Goal: Information Seeking & Learning: Learn about a topic

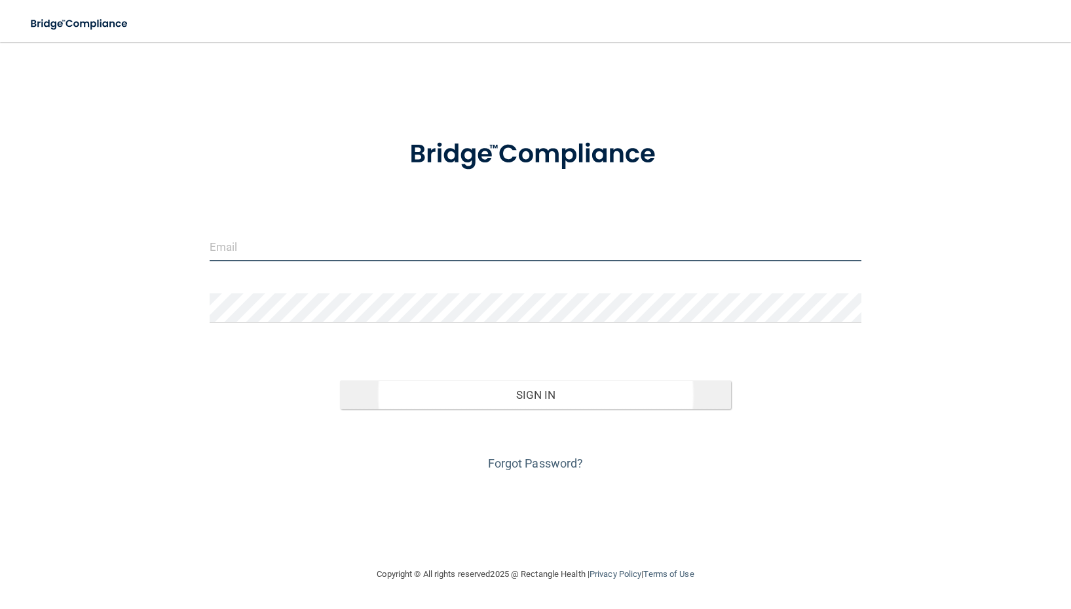
type input "[EMAIL_ADDRESS][DOMAIN_NAME]"
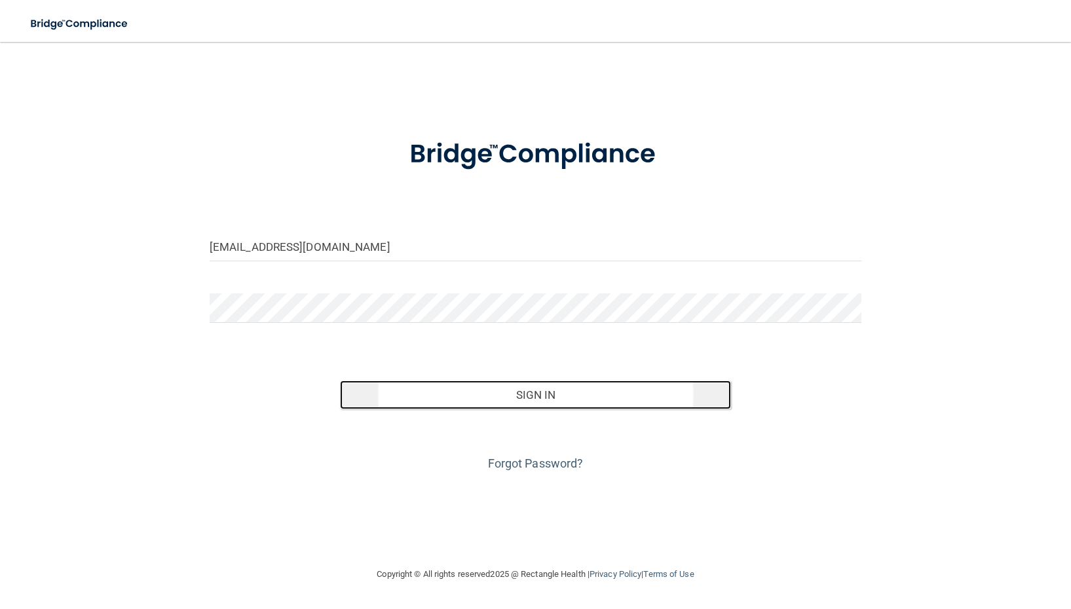
click at [537, 389] on button "Sign In" at bounding box center [535, 394] width 391 height 29
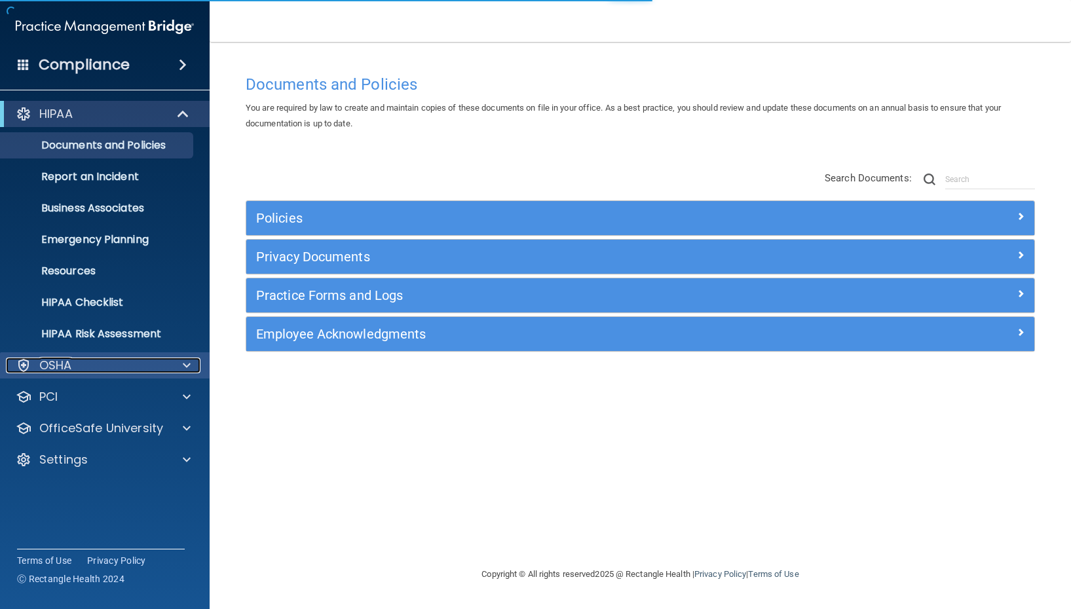
click at [106, 363] on div "OSHA" at bounding box center [87, 365] width 162 height 16
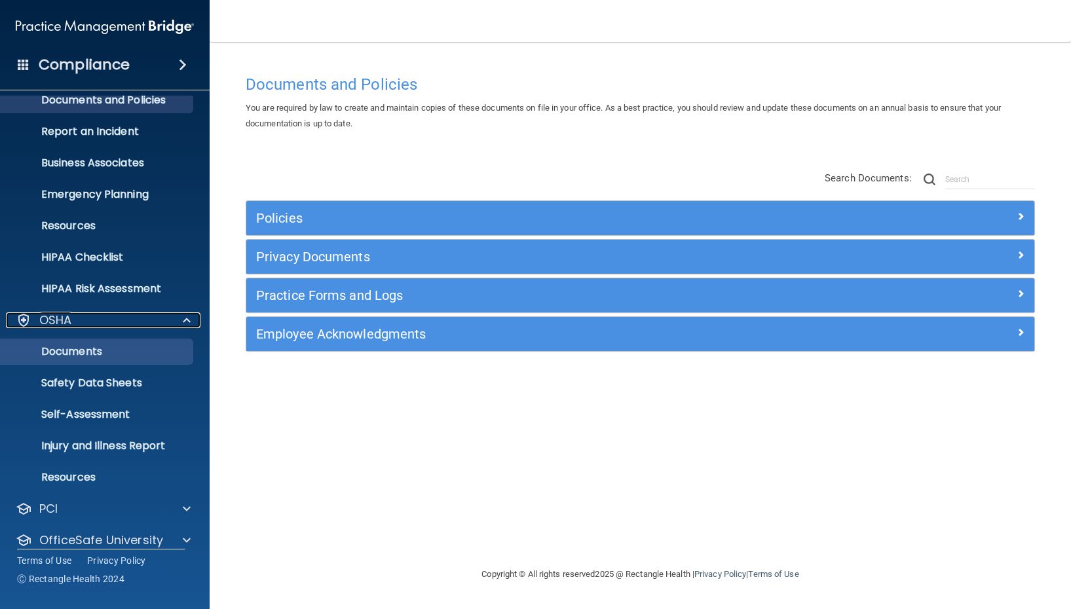
scroll to position [46, 0]
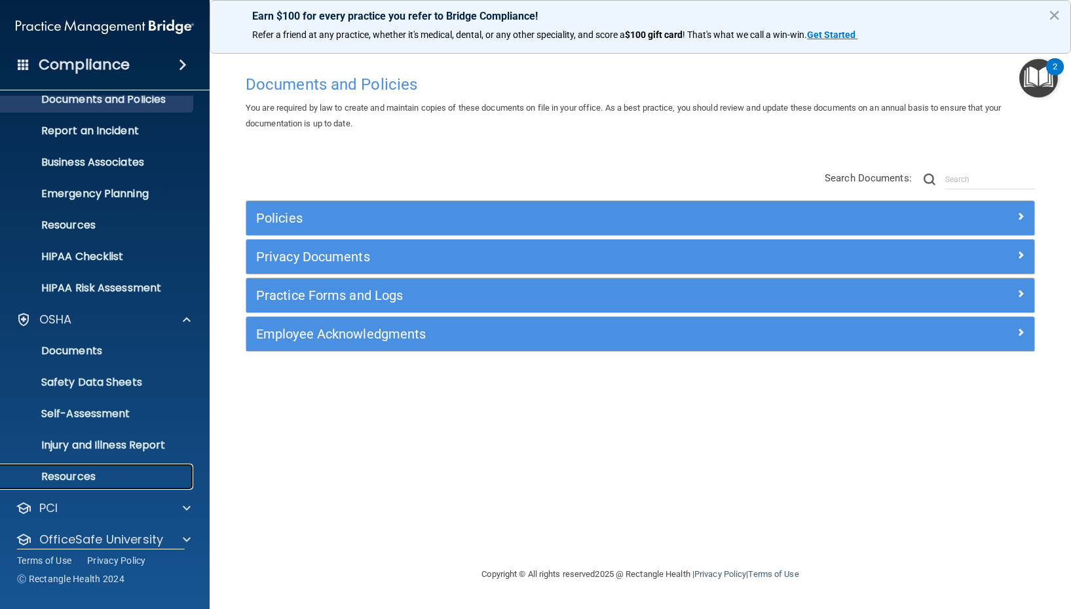
click at [83, 479] on p "Resources" at bounding box center [98, 476] width 179 height 13
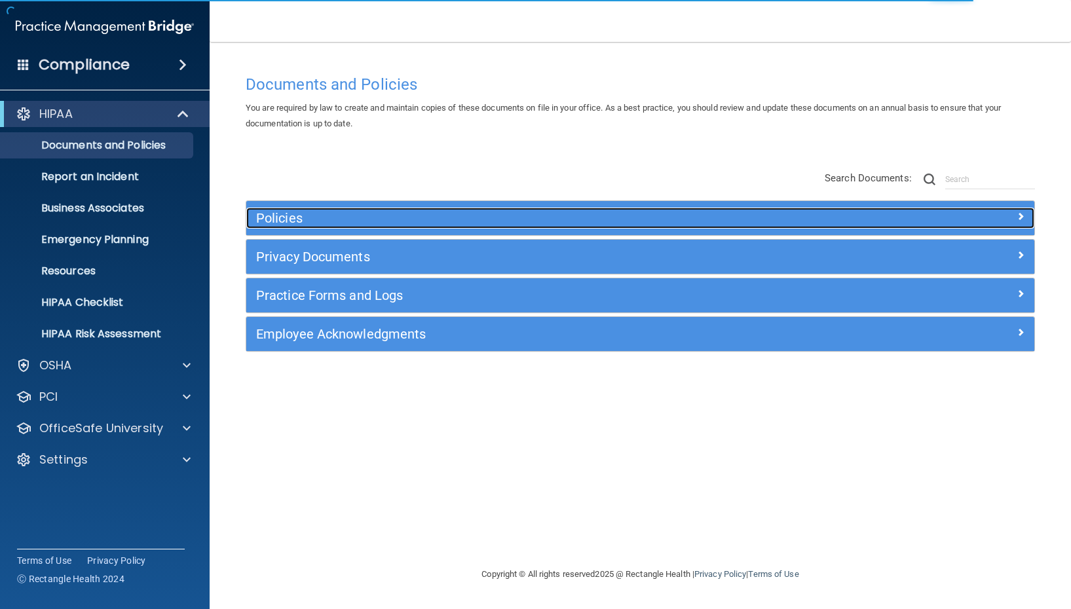
click at [294, 219] on h5 "Policies" at bounding box center [541, 218] width 571 height 14
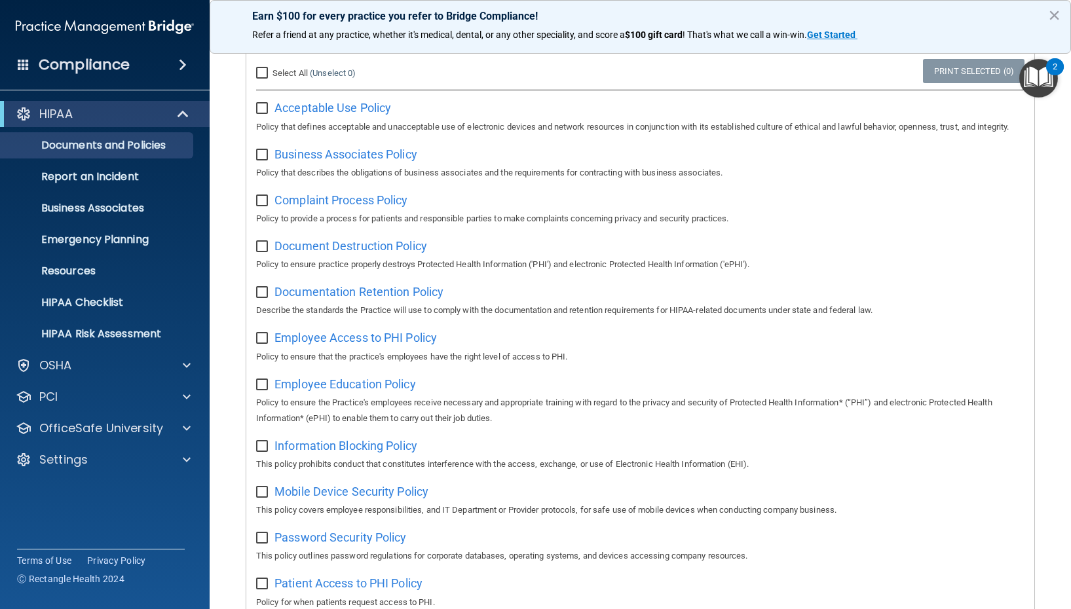
scroll to position [190, 0]
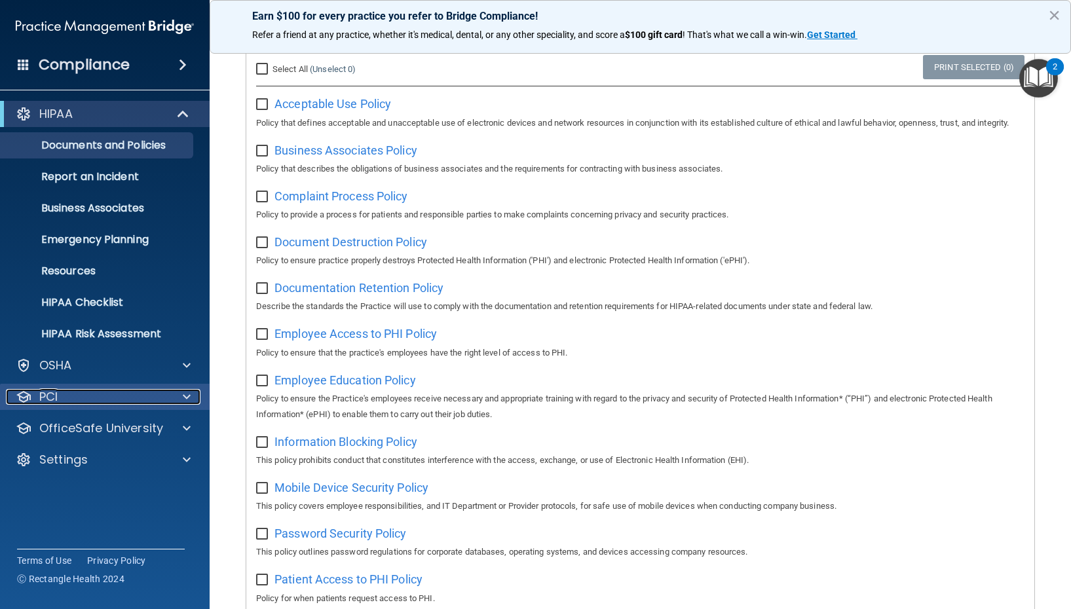
click at [81, 391] on div "PCI" at bounding box center [87, 397] width 162 height 16
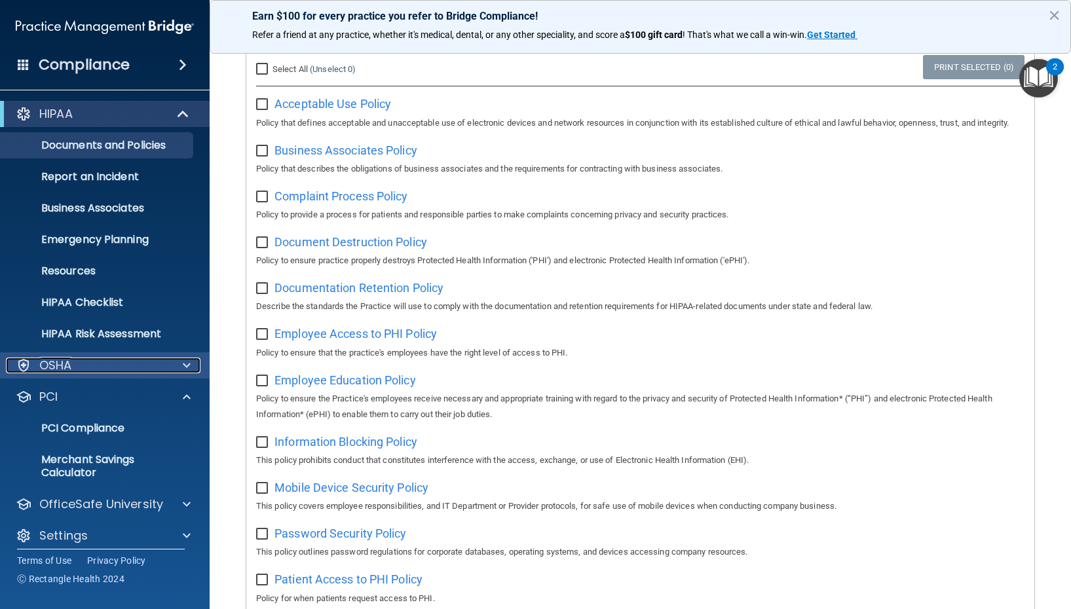
click at [83, 367] on div "OSHA" at bounding box center [87, 365] width 162 height 16
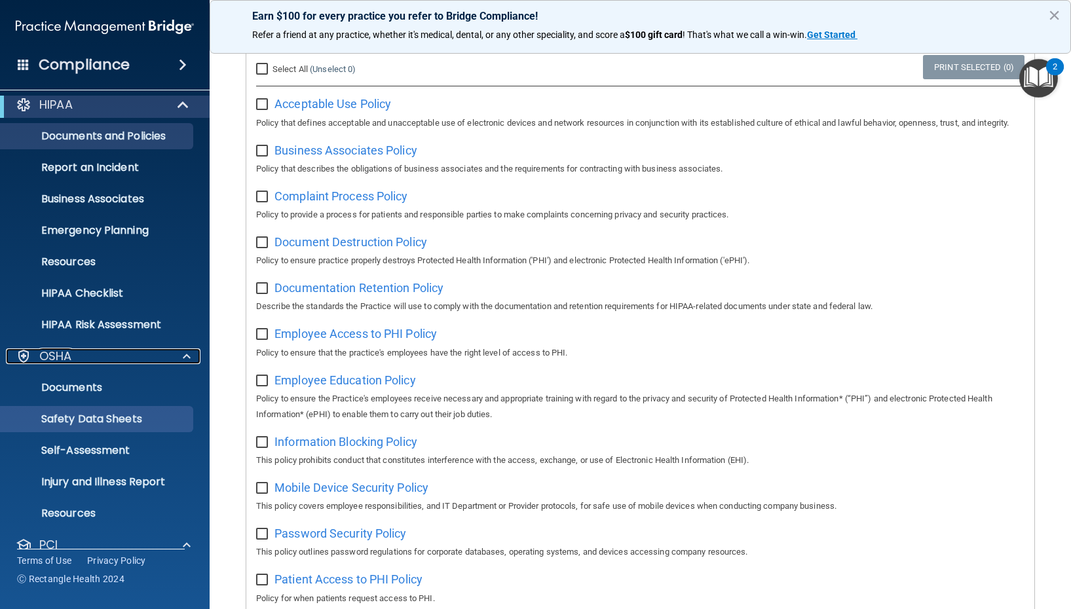
scroll to position [0, 0]
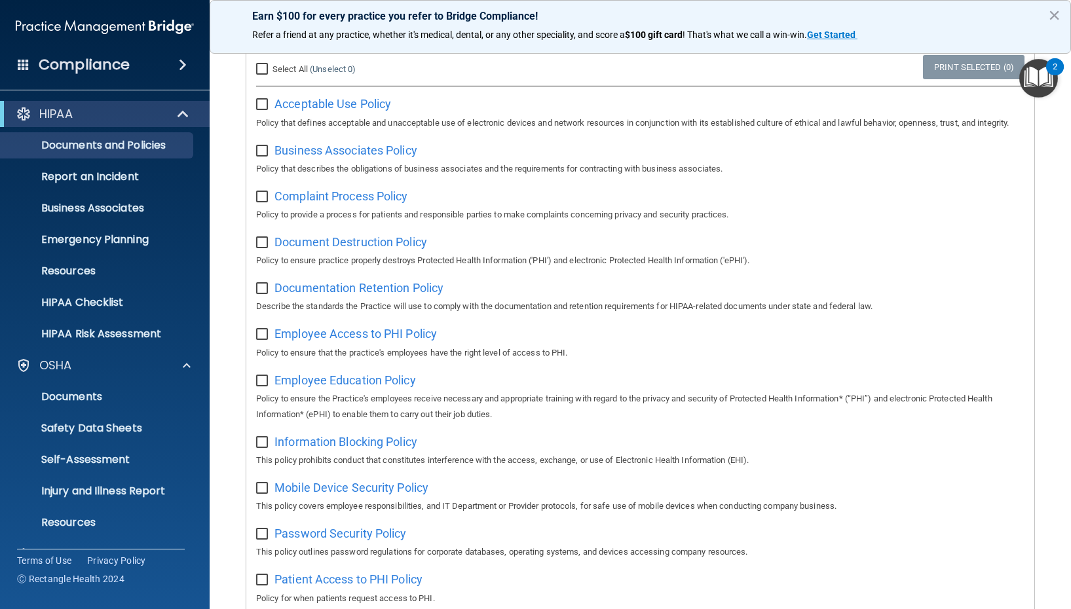
click at [145, 74] on div "Compliance" at bounding box center [105, 64] width 210 height 29
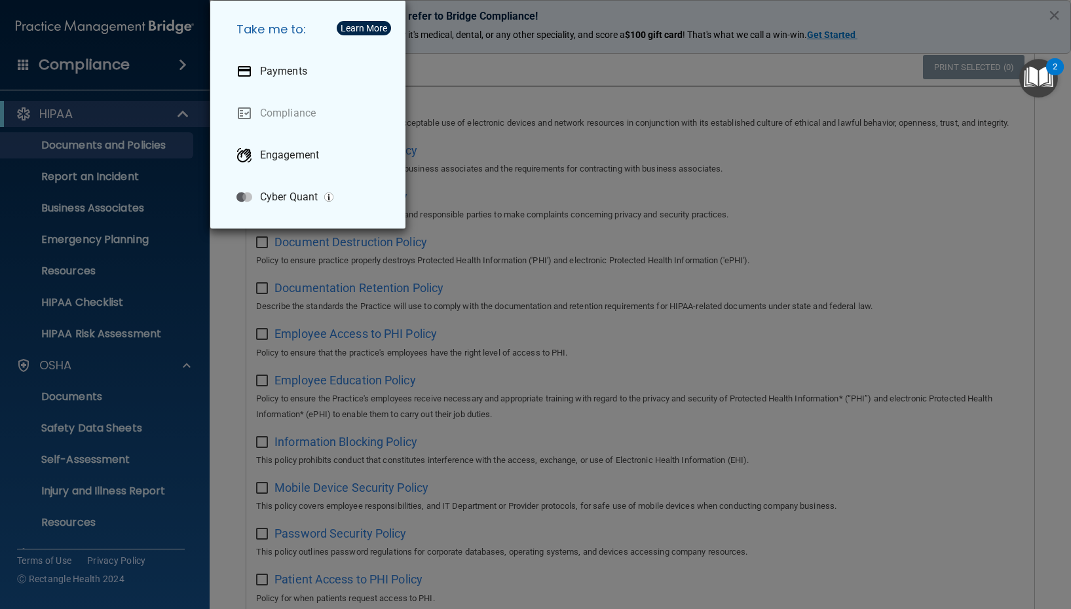
click at [180, 66] on div "Take me to: Payments Compliance Engagement Cyber Quant" at bounding box center [535, 304] width 1071 height 609
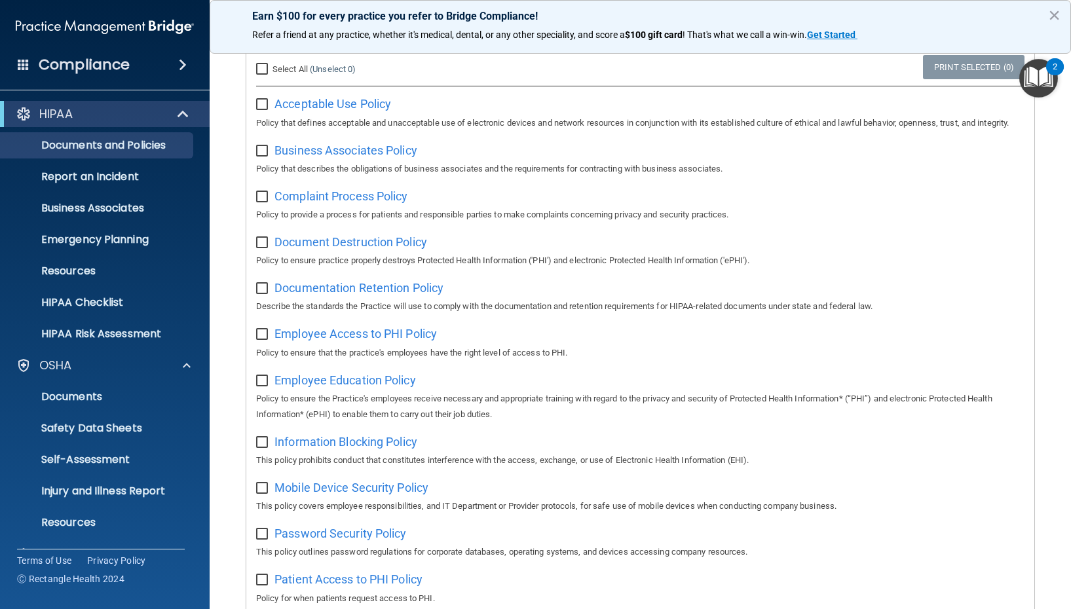
click at [185, 67] on span at bounding box center [183, 65] width 8 height 16
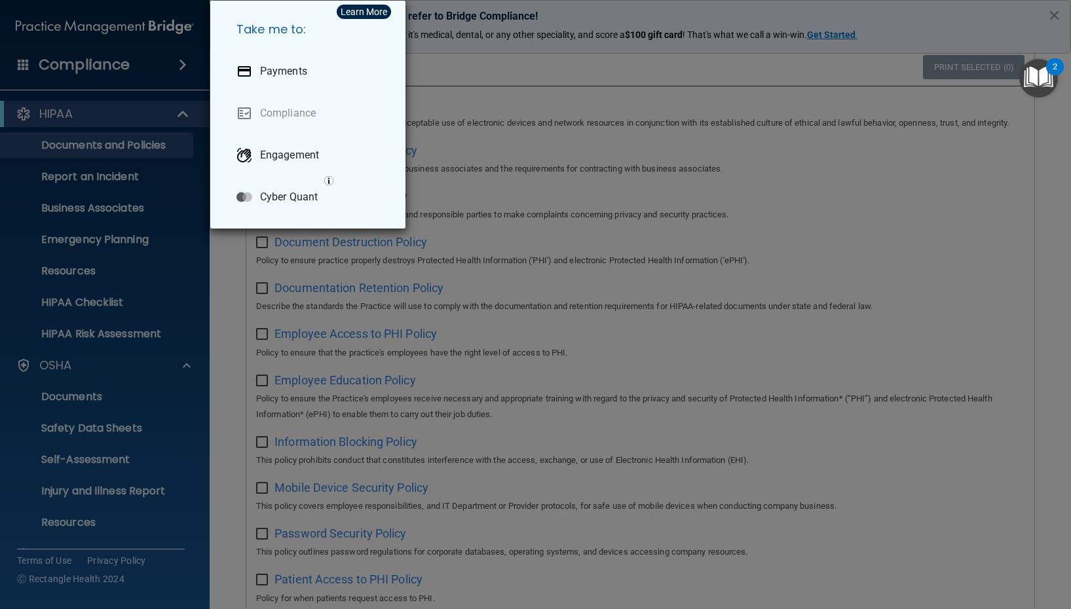
click at [172, 67] on div "Take me to: Payments Compliance Engagement Cyber Quant" at bounding box center [535, 304] width 1071 height 609
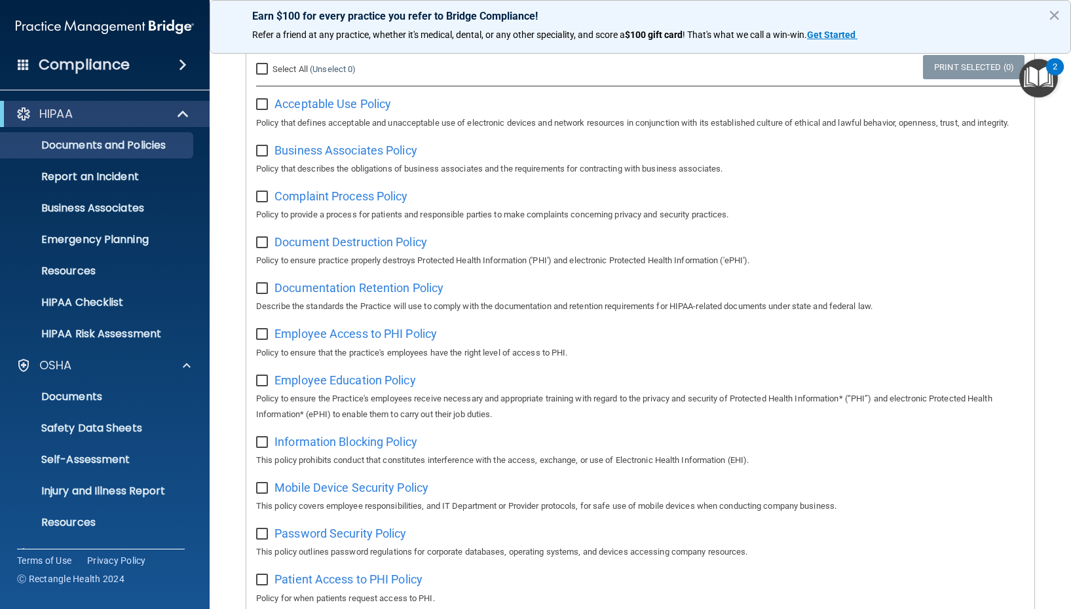
click at [18, 69] on span at bounding box center [24, 64] width 12 height 12
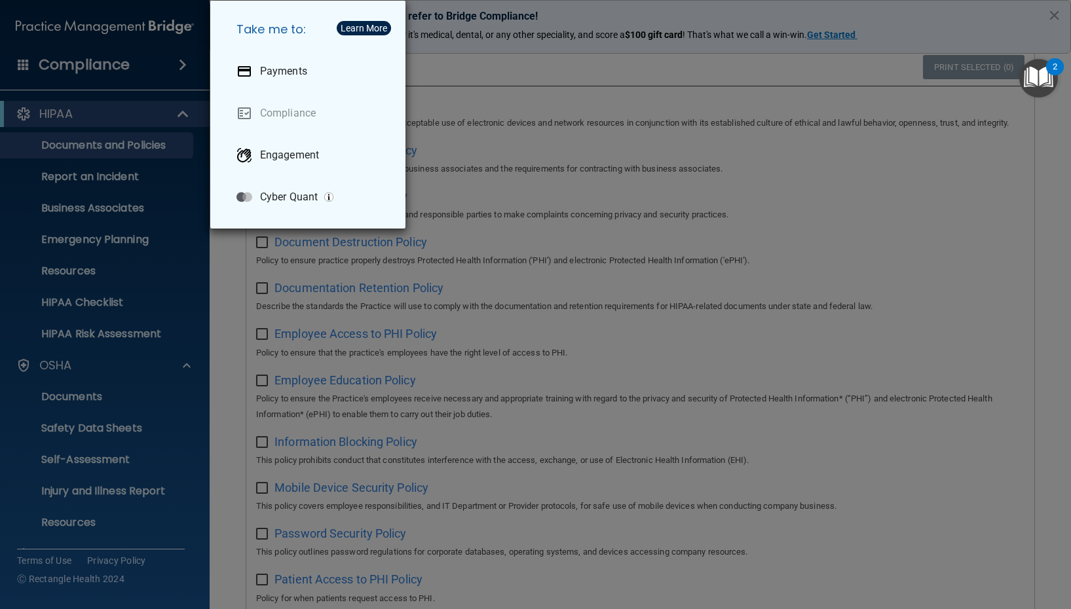
click at [21, 67] on div "Take me to: Payments Compliance Engagement Cyber Quant" at bounding box center [535, 304] width 1071 height 609
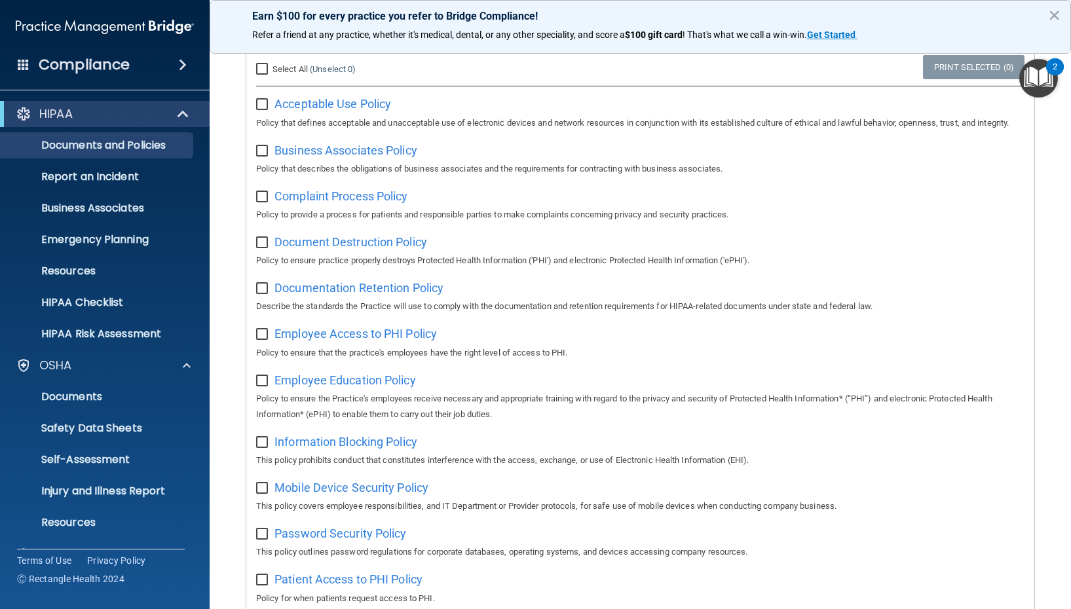
click at [111, 29] on img at bounding box center [105, 27] width 178 height 26
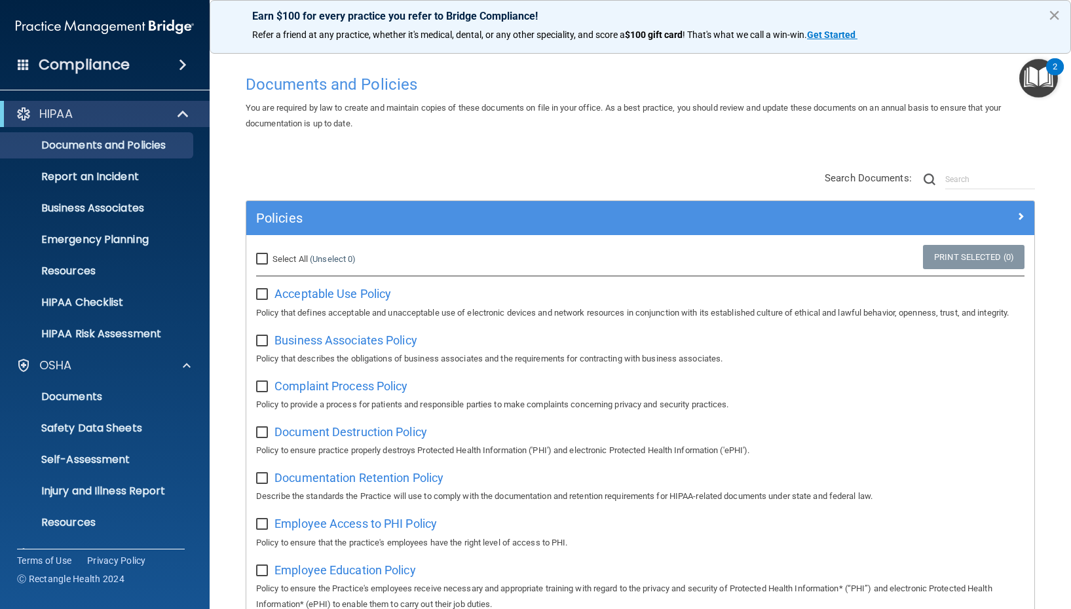
click at [1050, 15] on button "×" at bounding box center [1054, 15] width 12 height 21
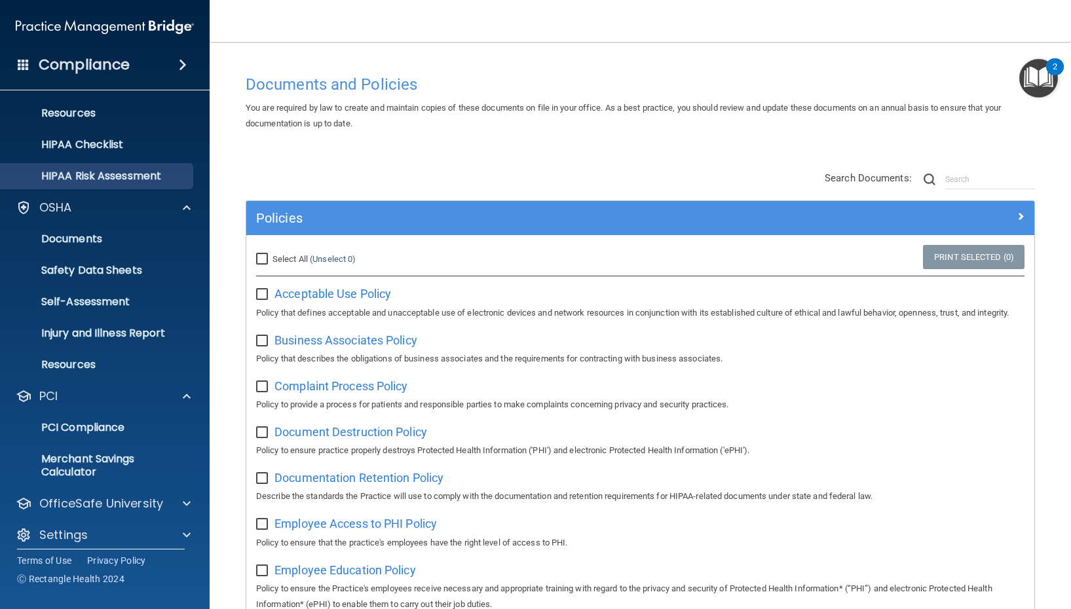
scroll to position [167, 0]
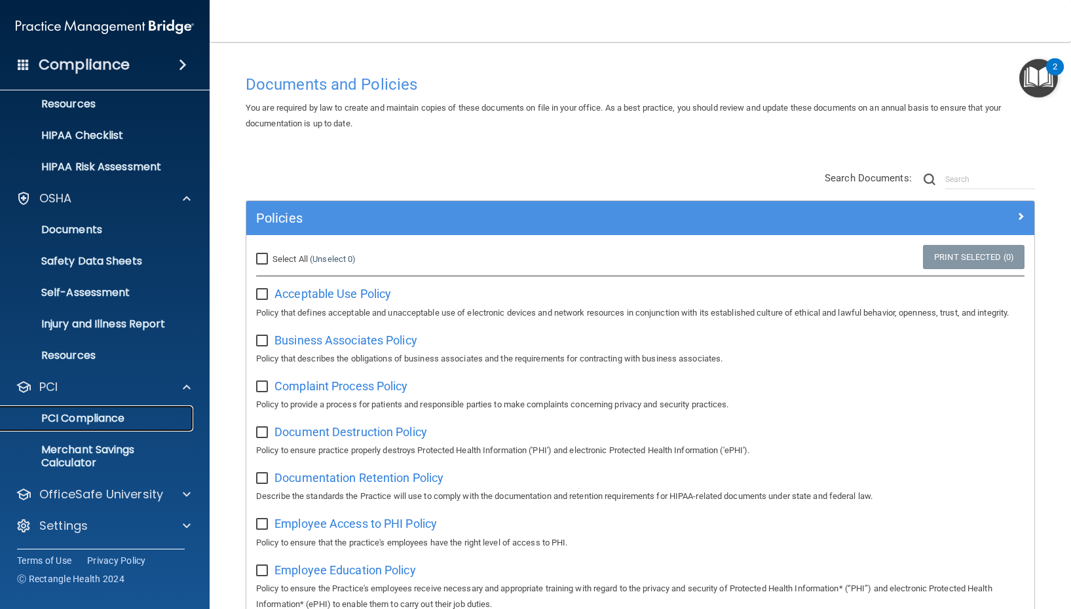
click at [54, 424] on p "PCI Compliance" at bounding box center [98, 418] width 179 height 13
click at [94, 497] on p "OfficeSafe University" at bounding box center [101, 494] width 124 height 16
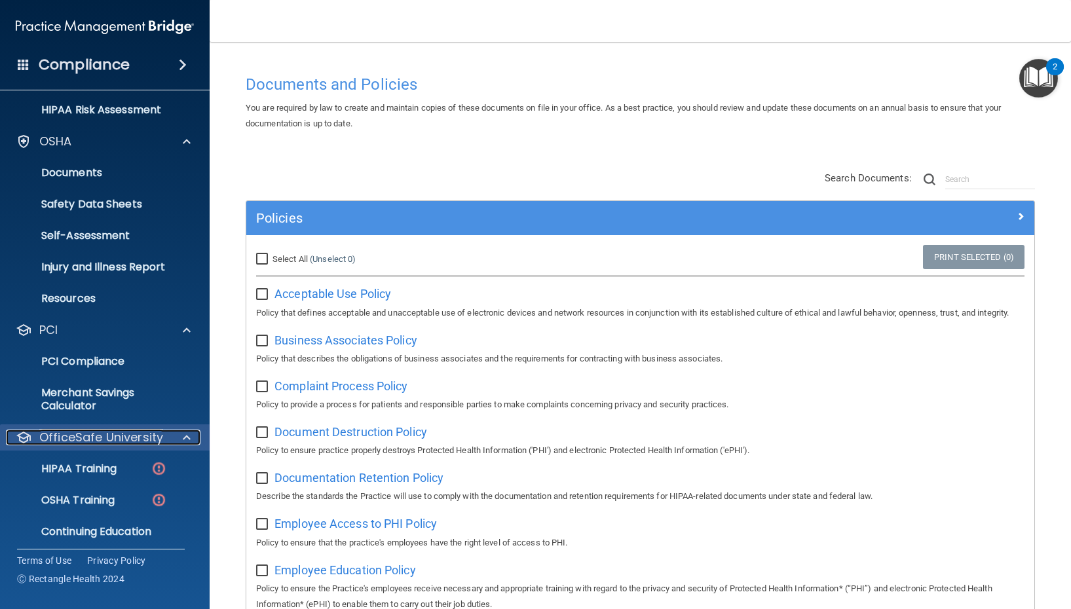
scroll to position [240, 0]
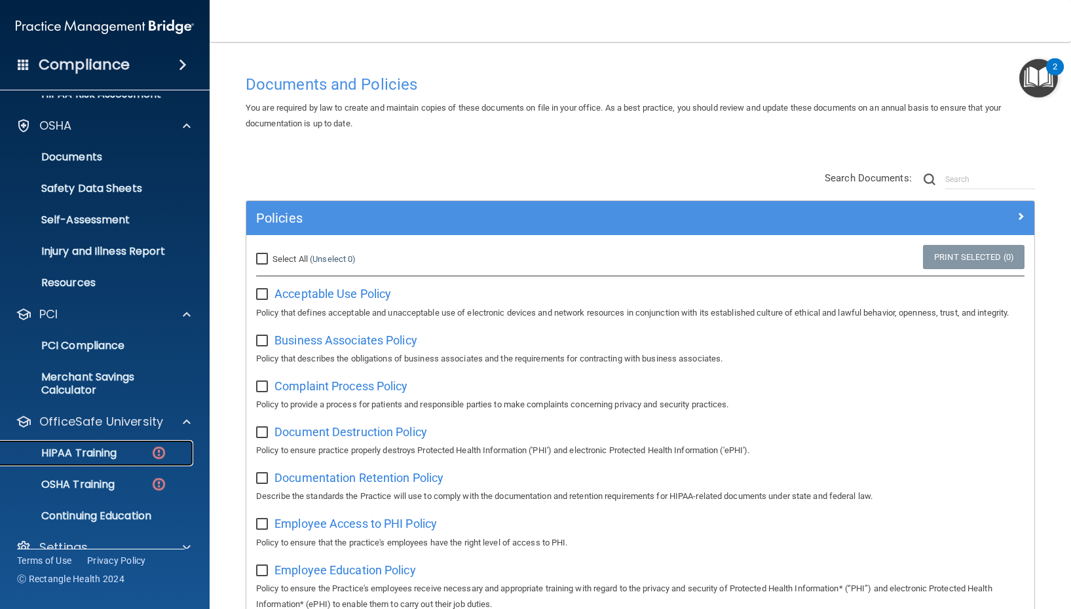
click at [101, 457] on p "HIPAA Training" at bounding box center [63, 453] width 108 height 13
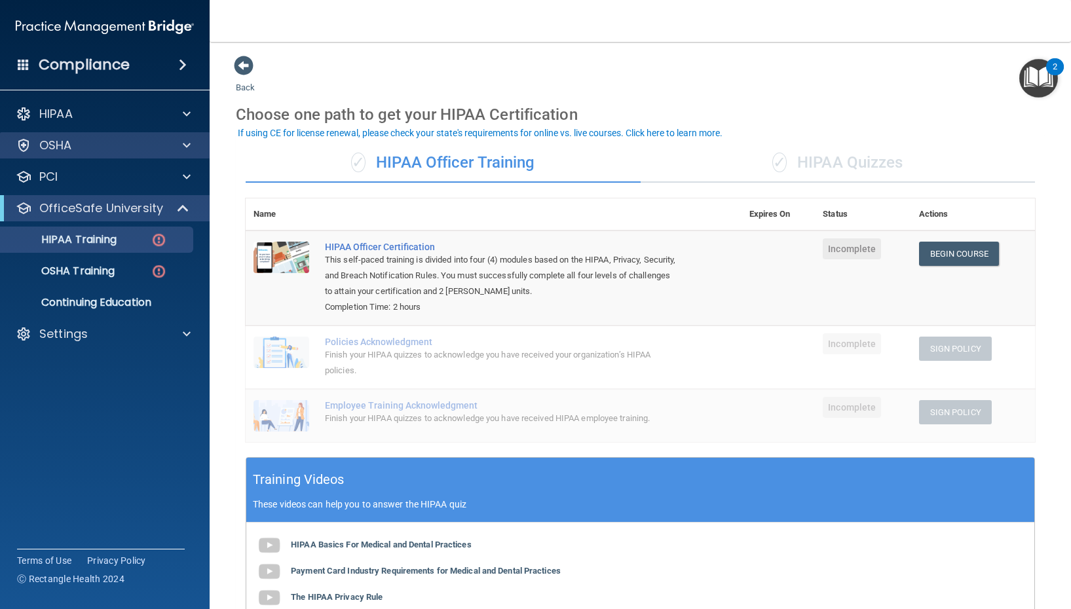
click at [92, 153] on div "OSHA" at bounding box center [105, 145] width 210 height 26
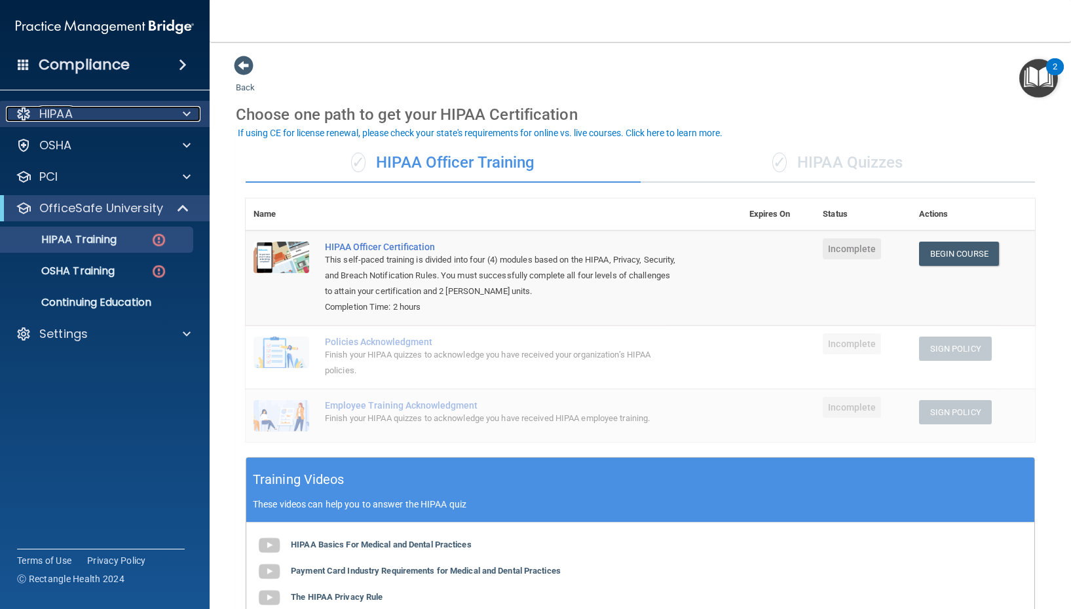
click at [98, 116] on div "HIPAA" at bounding box center [87, 114] width 162 height 16
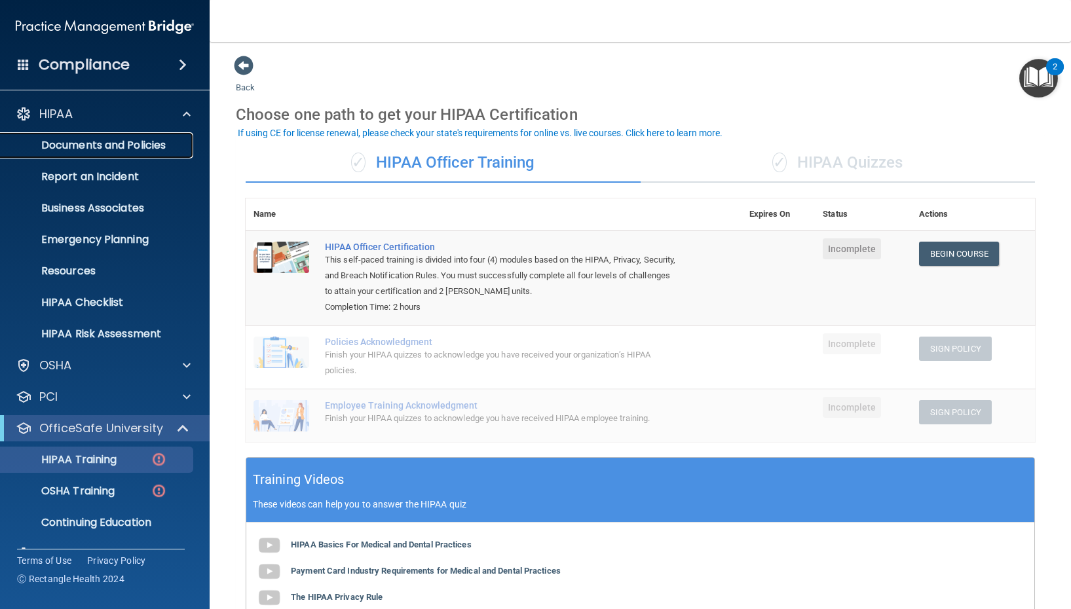
click at [134, 146] on p "Documents and Policies" at bounding box center [98, 145] width 179 height 13
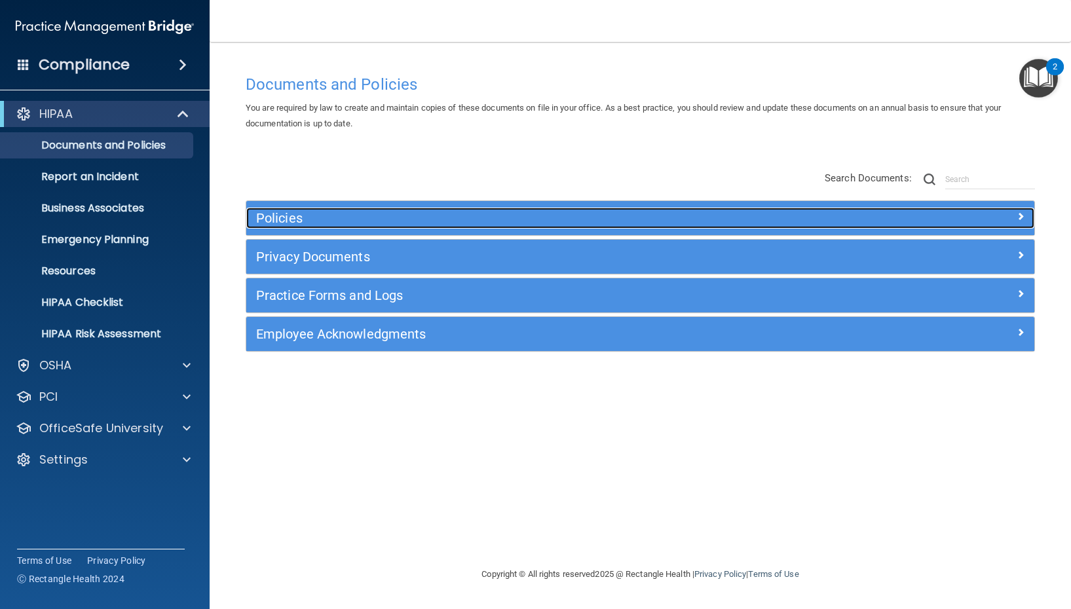
click at [426, 215] on h5 "Policies" at bounding box center [541, 218] width 571 height 14
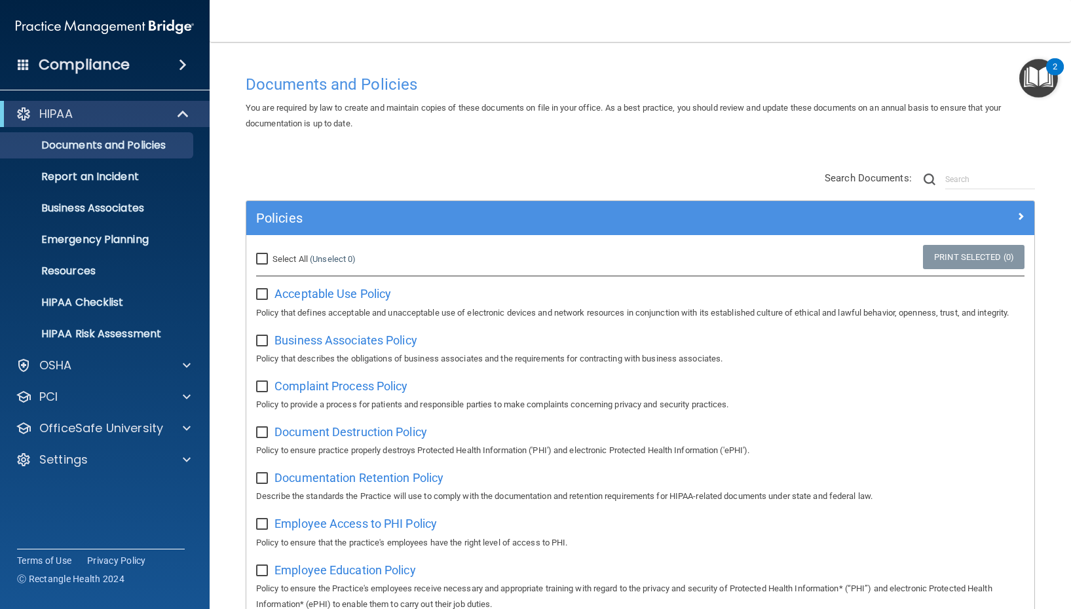
click at [272, 263] on label "Select All (Unselect 0) Unselect All" at bounding box center [306, 259] width 100 height 16
click at [271, 263] on input "Select All (Unselect 0) Unselect All" at bounding box center [263, 259] width 15 height 10
checkbox input "true"
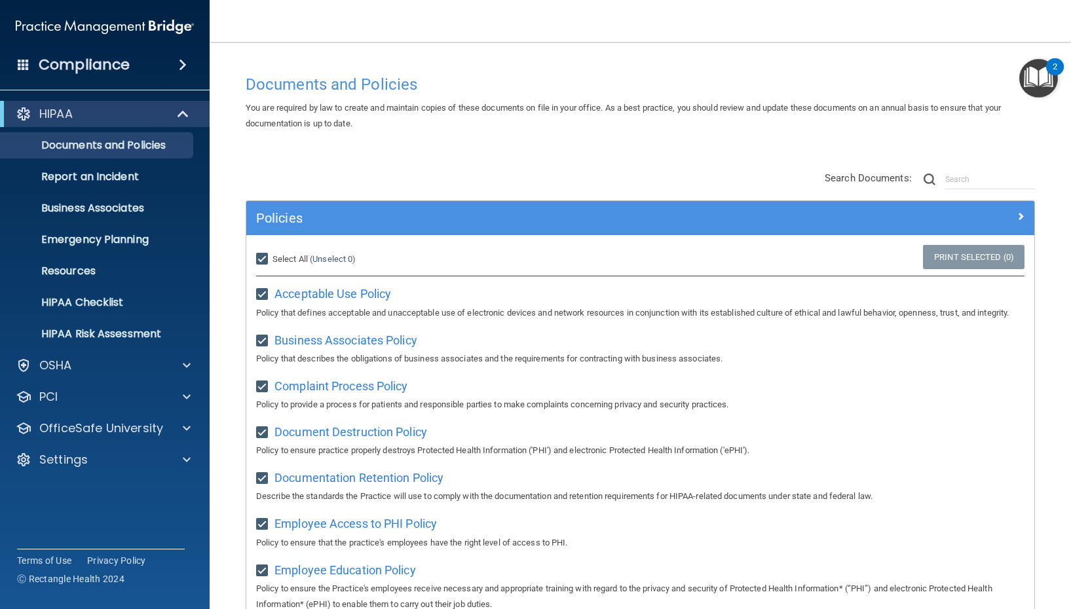
checkbox input "true"
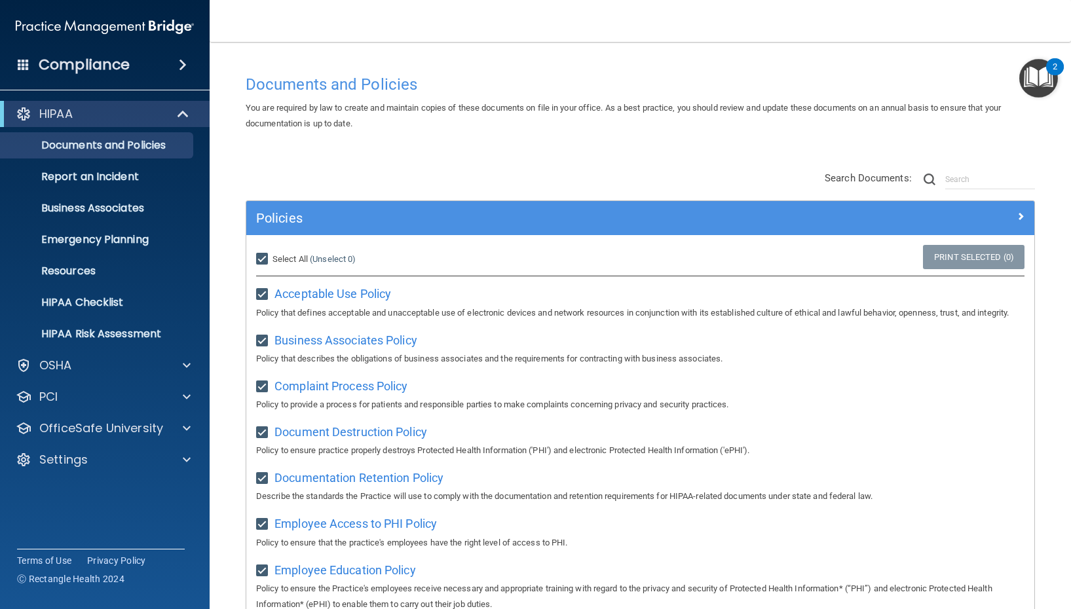
checkbox input "true"
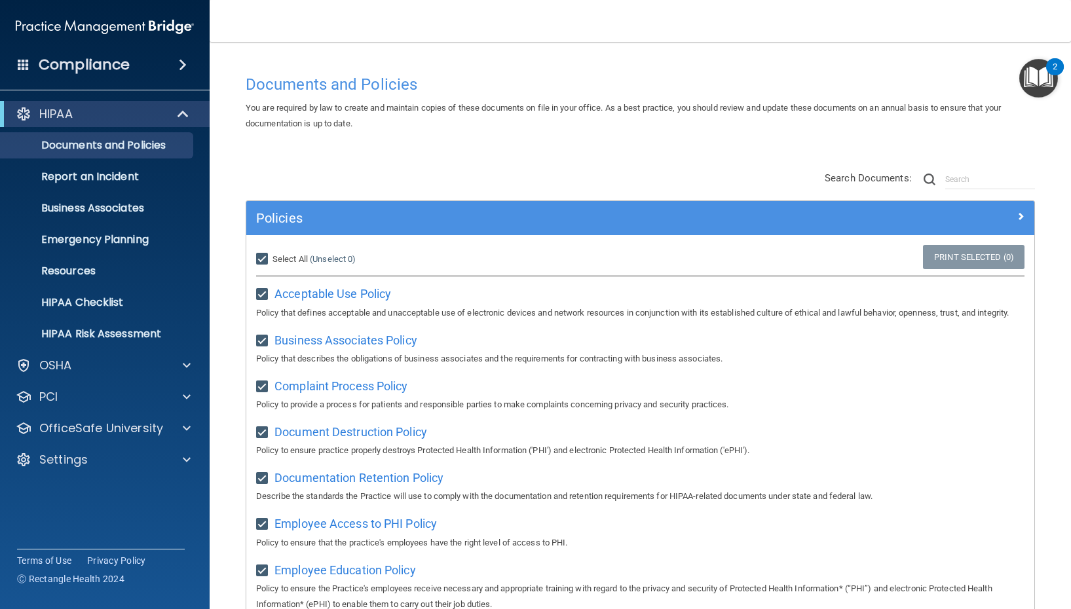
checkbox input "true"
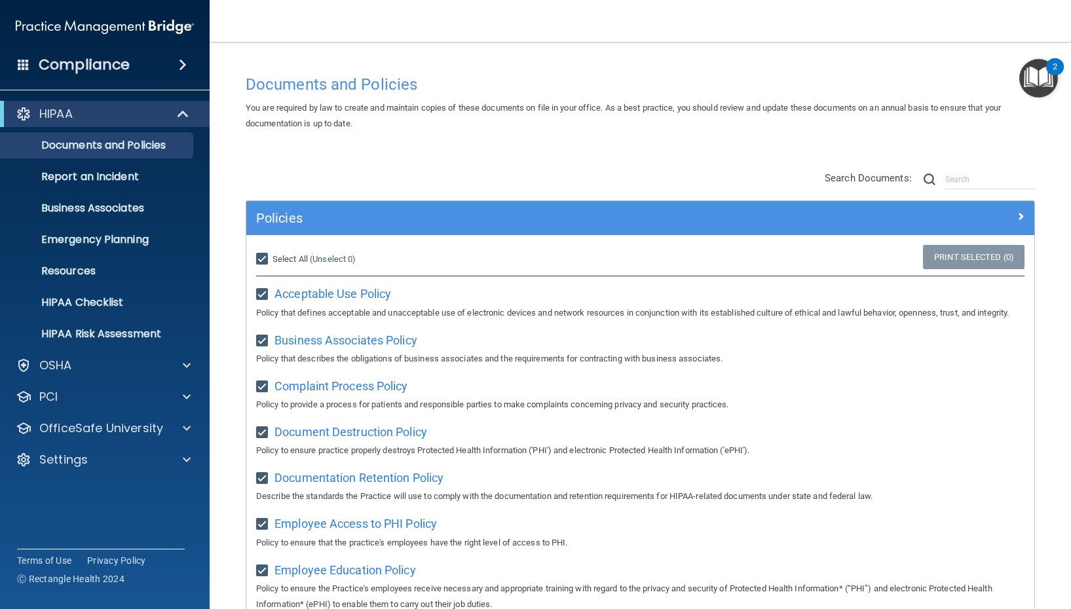
checkbox input "true"
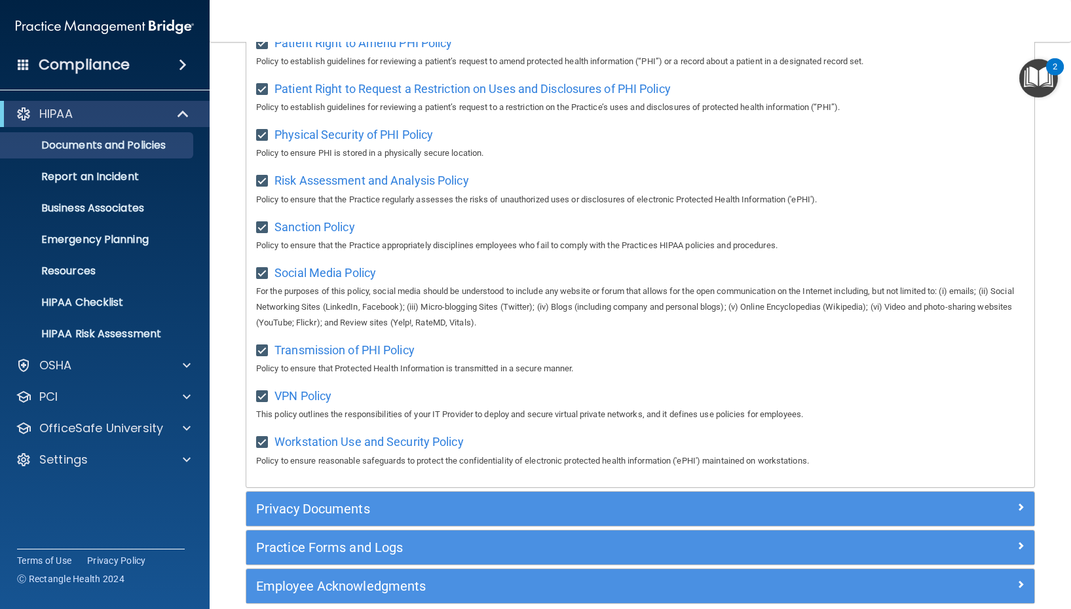
scroll to position [813, 0]
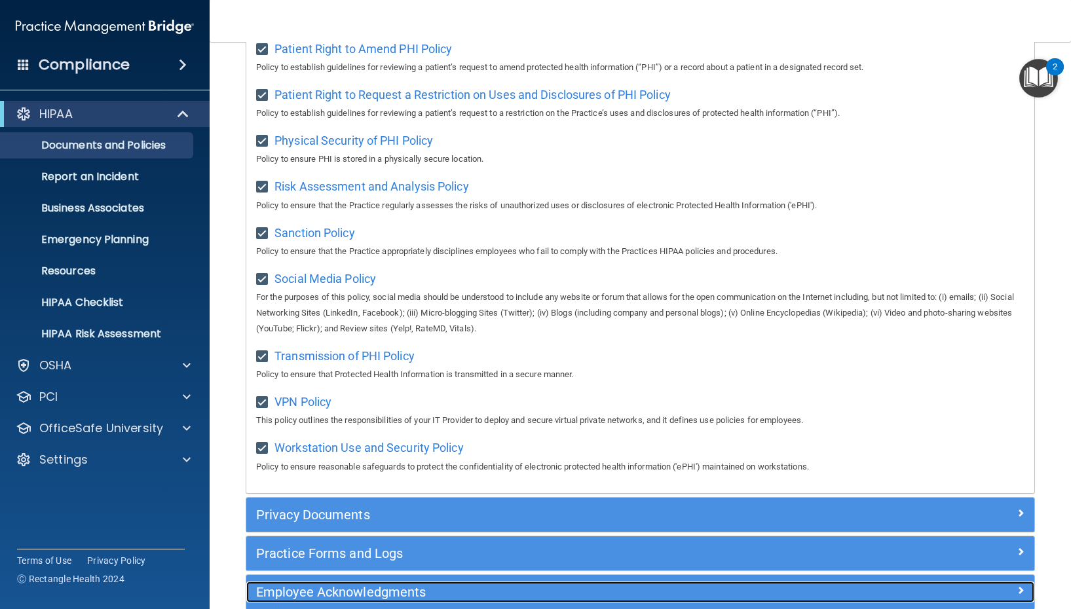
click at [325, 599] on h5 "Employee Acknowledgments" at bounding box center [541, 592] width 571 height 14
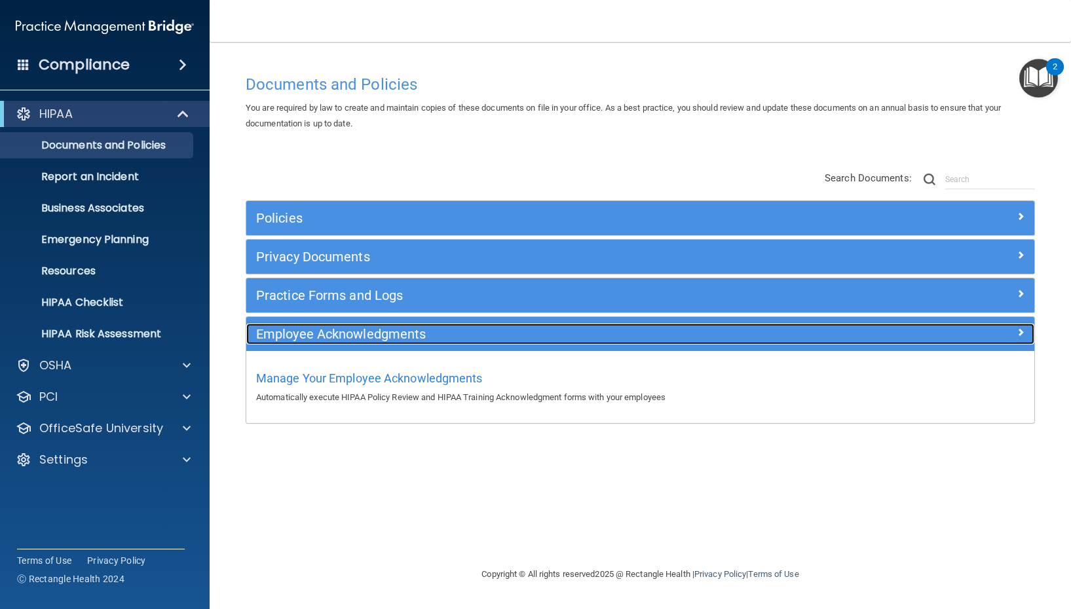
scroll to position [0, 0]
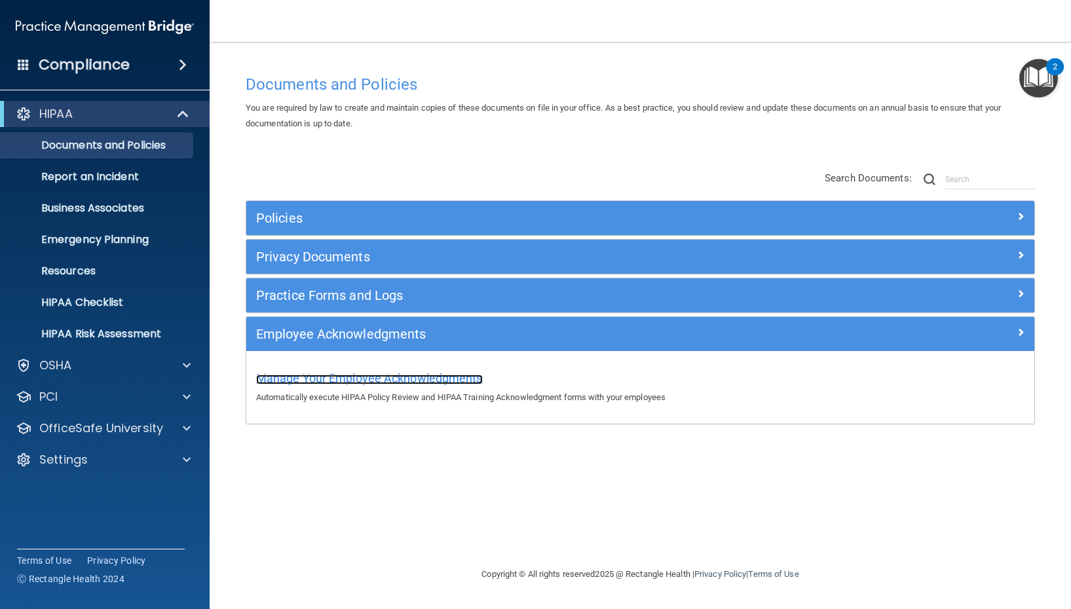
click at [382, 380] on span "Manage Your Employee Acknowledgments" at bounding box center [369, 378] width 227 height 14
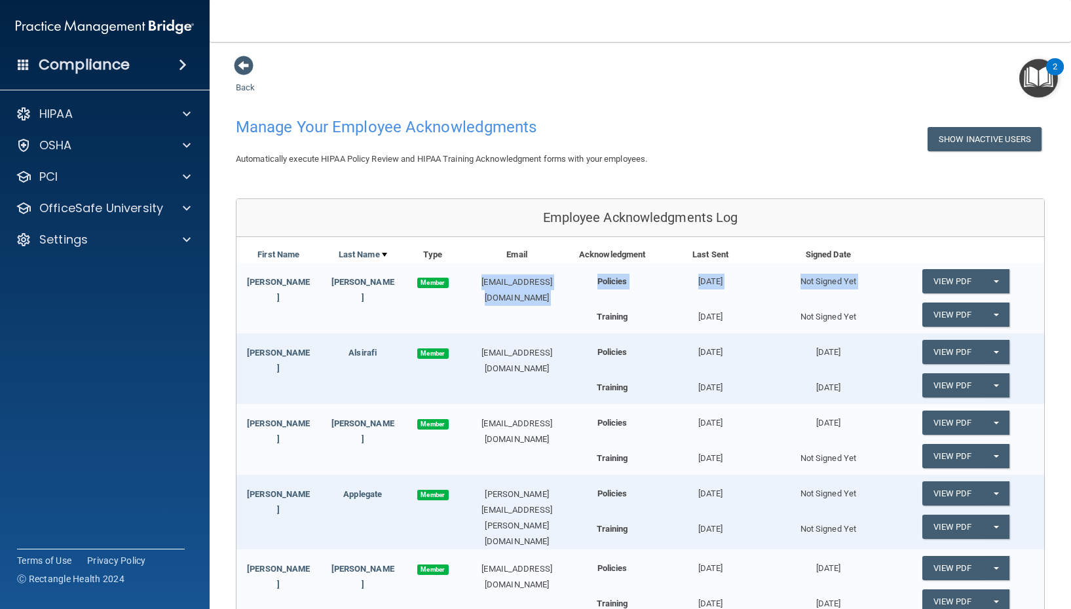
drag, startPoint x: 445, startPoint y: 282, endPoint x: 582, endPoint y: 312, distance: 140.8
click at [583, 308] on div "[PERSON_NAME] Member [EMAIL_ADDRESS][DOMAIN_NAME] Policies [DATE] Not Signed Ye…" at bounding box center [639, 298] width 807 height 71
click at [998, 280] on button "Split button!" at bounding box center [995, 281] width 27 height 24
click at [973, 308] on link "Send Acknowledgment" at bounding box center [978, 308] width 113 height 20
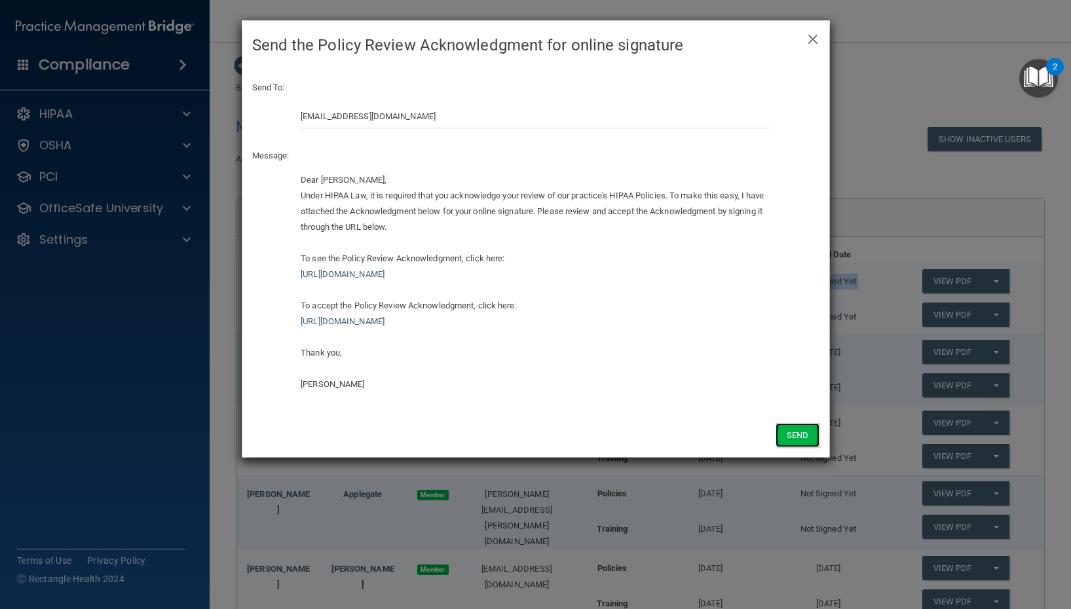
click at [796, 437] on button "Send" at bounding box center [796, 435] width 43 height 24
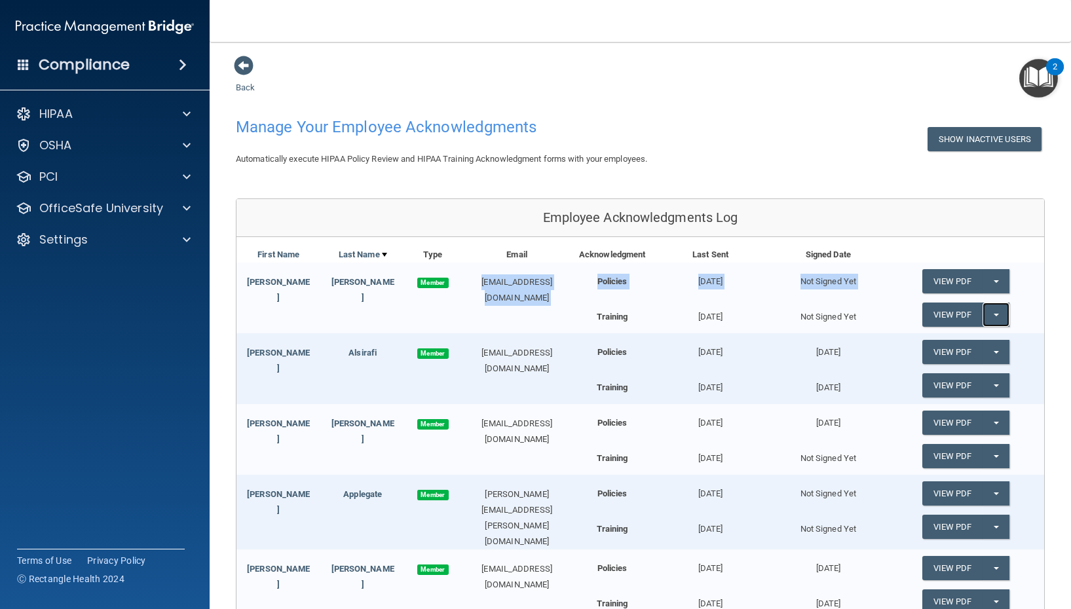
click at [998, 312] on button "Split button!" at bounding box center [995, 314] width 27 height 24
click at [977, 340] on link "Send Acknowledgment PDF" at bounding box center [987, 341] width 131 height 20
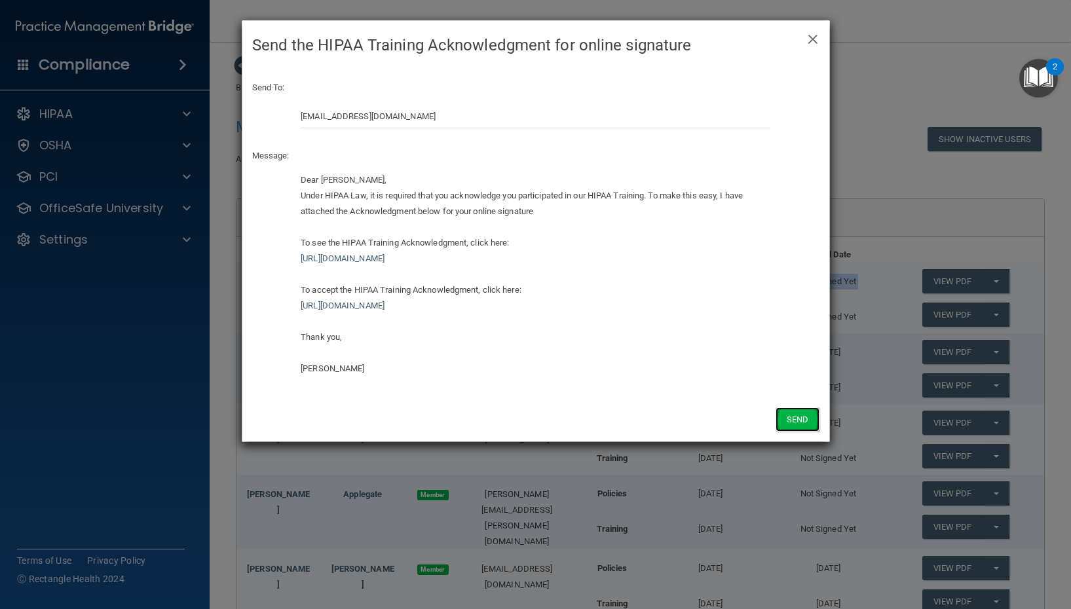
click at [805, 418] on button "Send" at bounding box center [796, 419] width 43 height 24
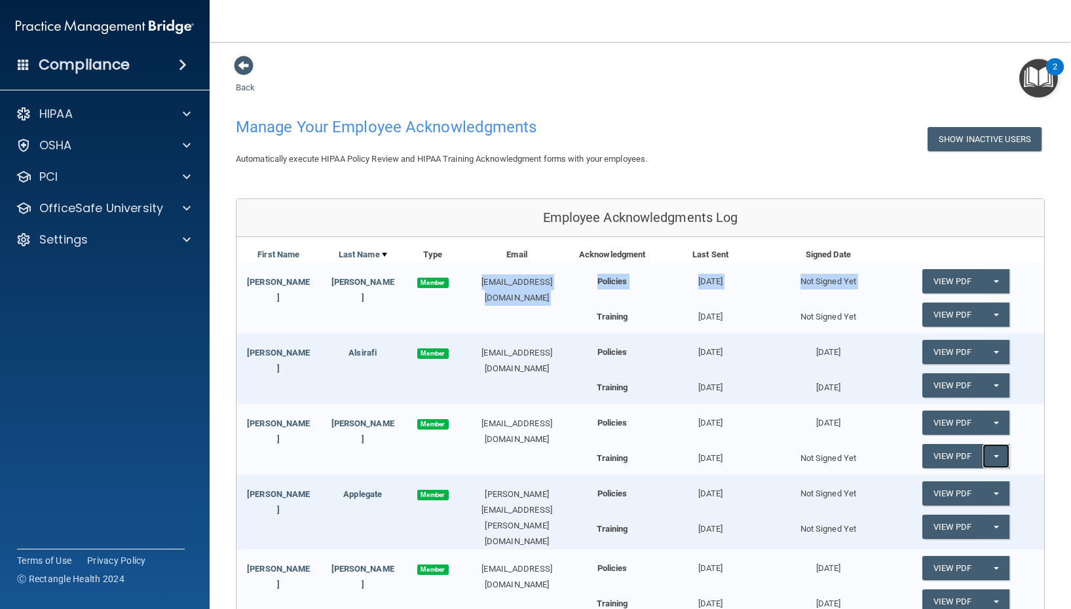
click at [993, 459] on button "Split button!" at bounding box center [995, 456] width 27 height 24
click at [946, 481] on link "Send Acknowledgment PDF" at bounding box center [987, 483] width 131 height 20
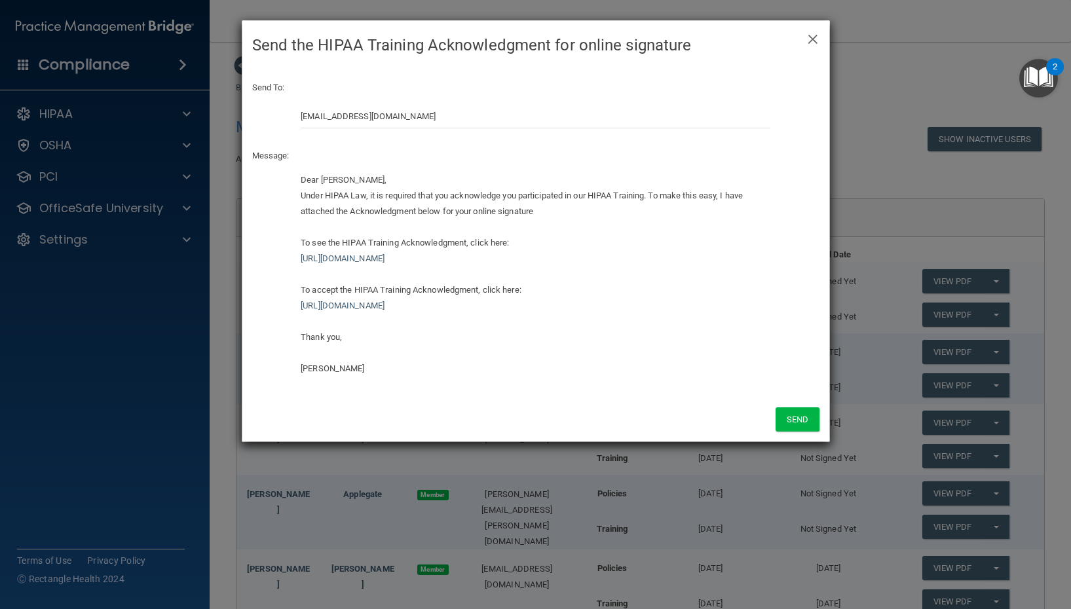
click at [820, 35] on div "× Close Send the HIPAA Training Acknowledgment for online signature" at bounding box center [535, 45] width 587 height 49
click at [800, 49] on h4 "Send the HIPAA Training Acknowledgment for online signature" at bounding box center [535, 45] width 567 height 29
click at [812, 40] on span "×" at bounding box center [813, 37] width 12 height 26
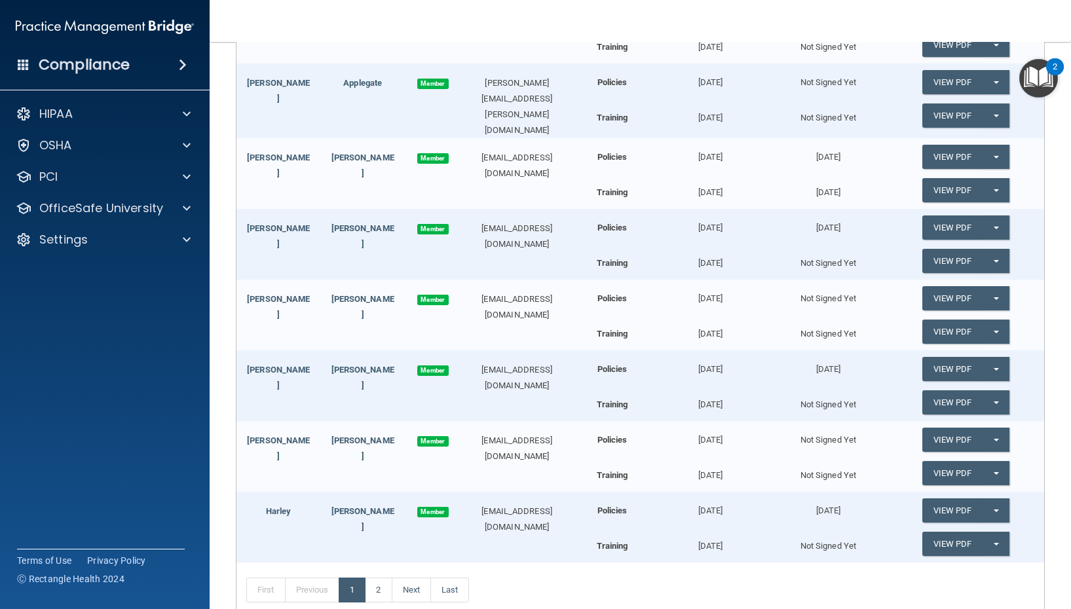
scroll to position [412, 0]
click at [1004, 232] on button "Split button!" at bounding box center [995, 227] width 27 height 24
click at [881, 267] on div "Training [DATE] Not Signed Yet View PDF Split button! Send Acknowledgment PDF" at bounding box center [808, 261] width 471 height 26
click at [958, 297] on link "View PDF" at bounding box center [952, 297] width 60 height 24
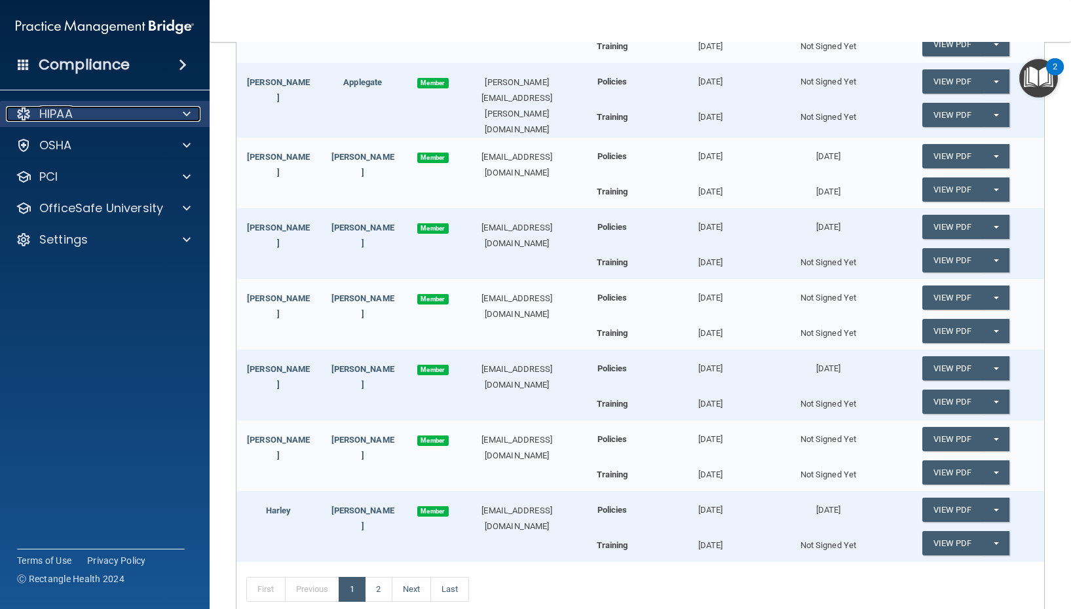
click at [125, 118] on div "HIPAA" at bounding box center [87, 114] width 162 height 16
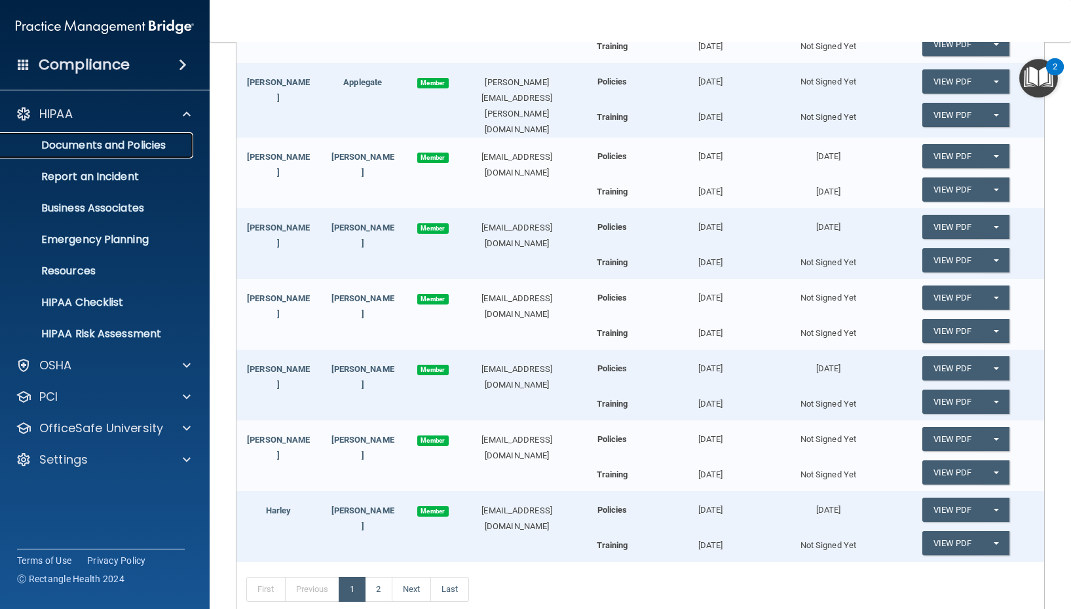
click at [111, 146] on p "Documents and Policies" at bounding box center [98, 145] width 179 height 13
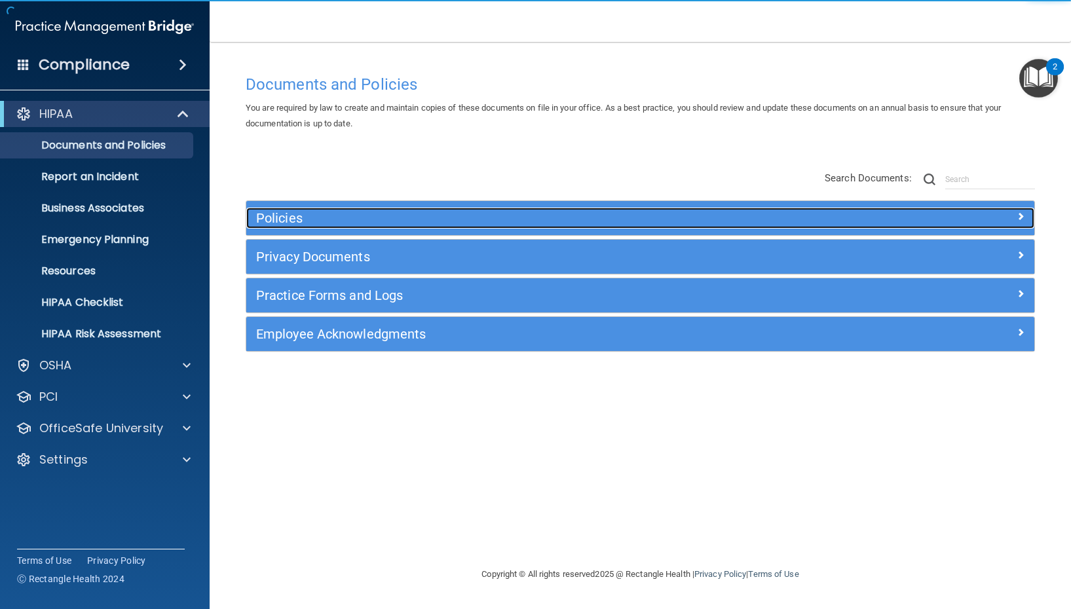
click at [300, 222] on h5 "Policies" at bounding box center [541, 218] width 571 height 14
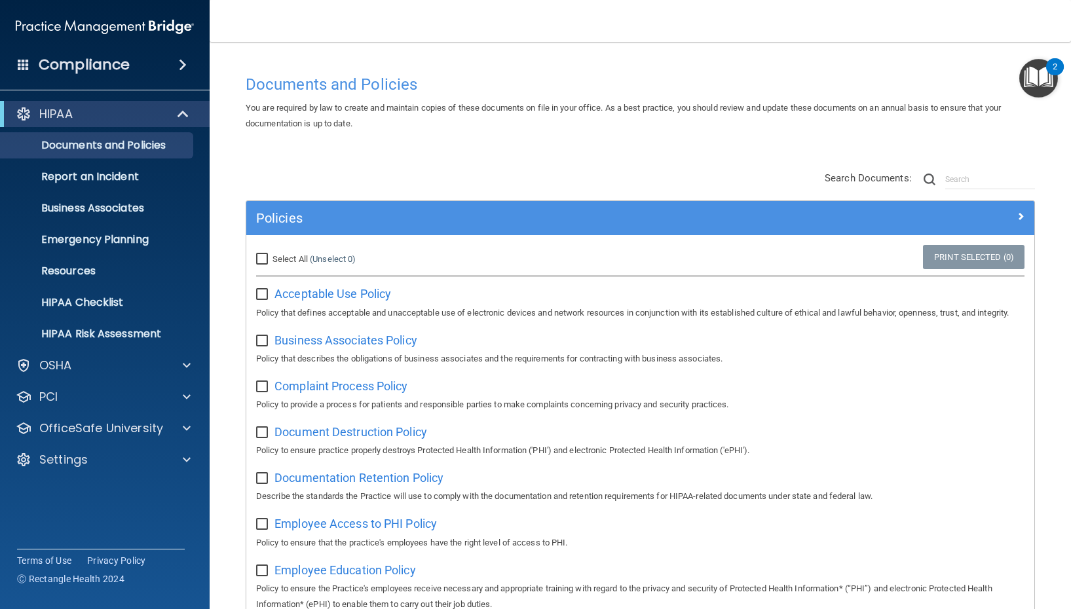
click at [263, 257] on input "Select All (Unselect 0) Unselect All" at bounding box center [263, 259] width 15 height 10
checkbox input "true"
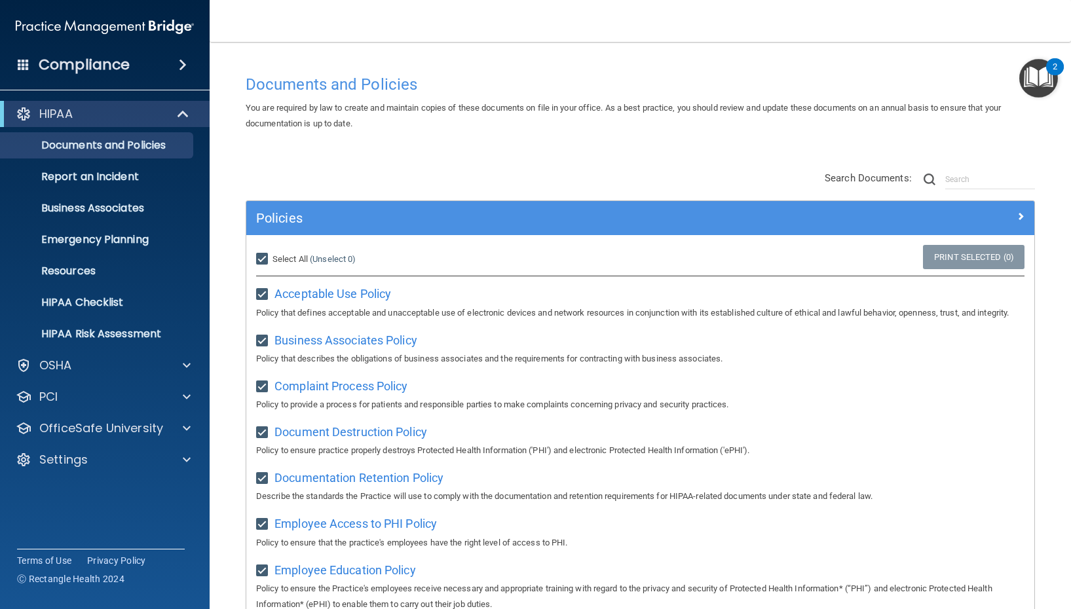
checkbox input "true"
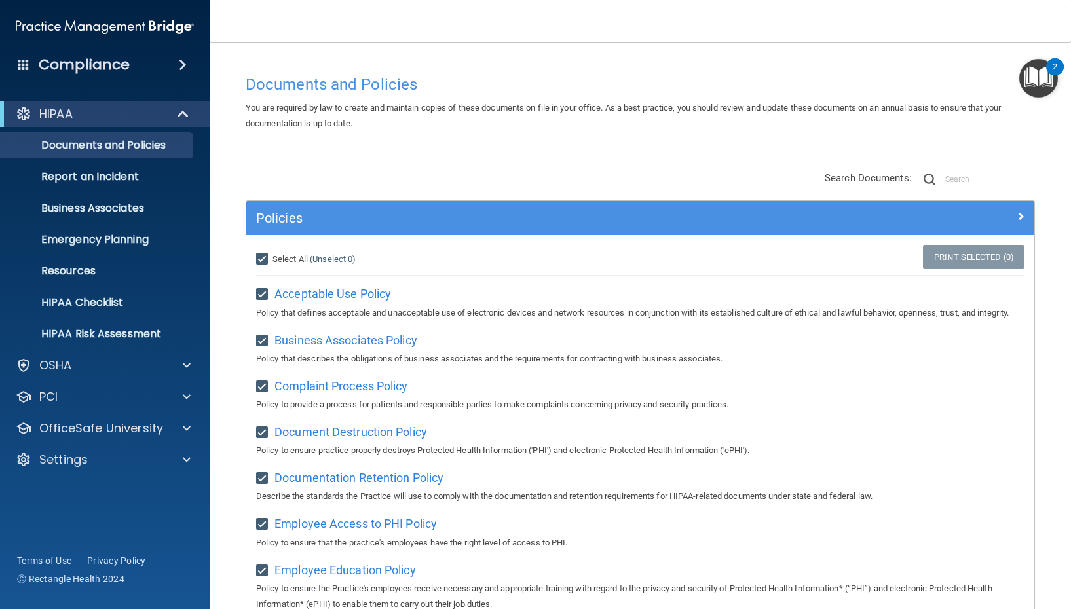
checkbox input "true"
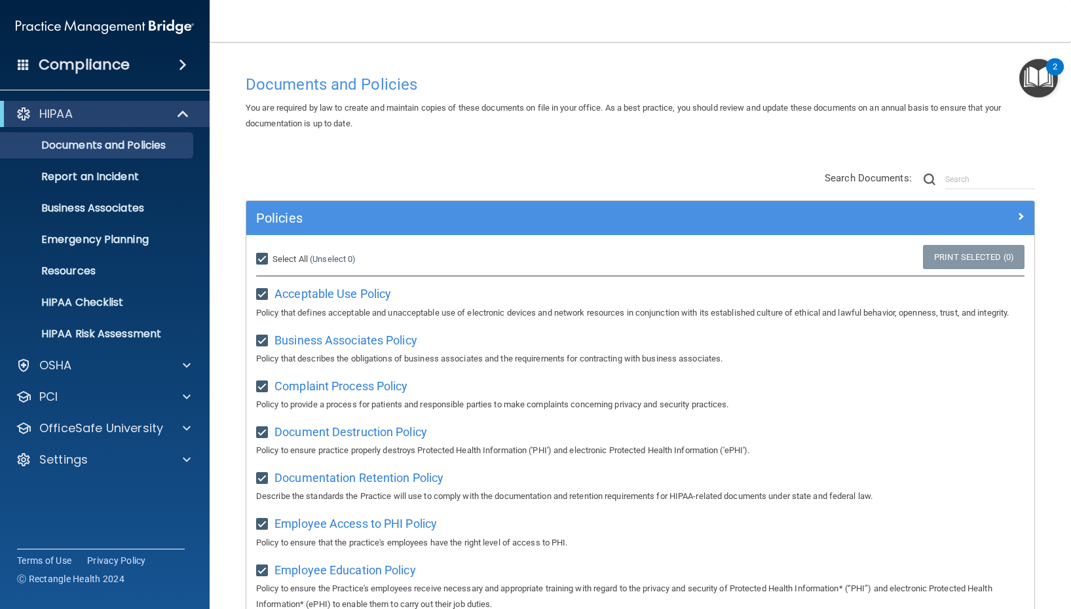
checkbox input "true"
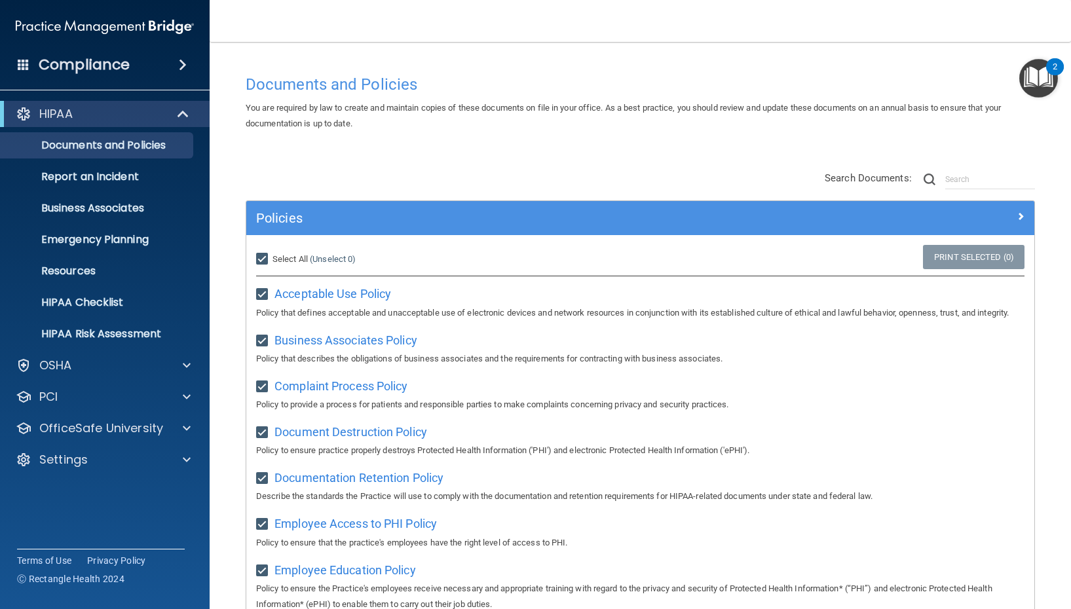
checkbox input "true"
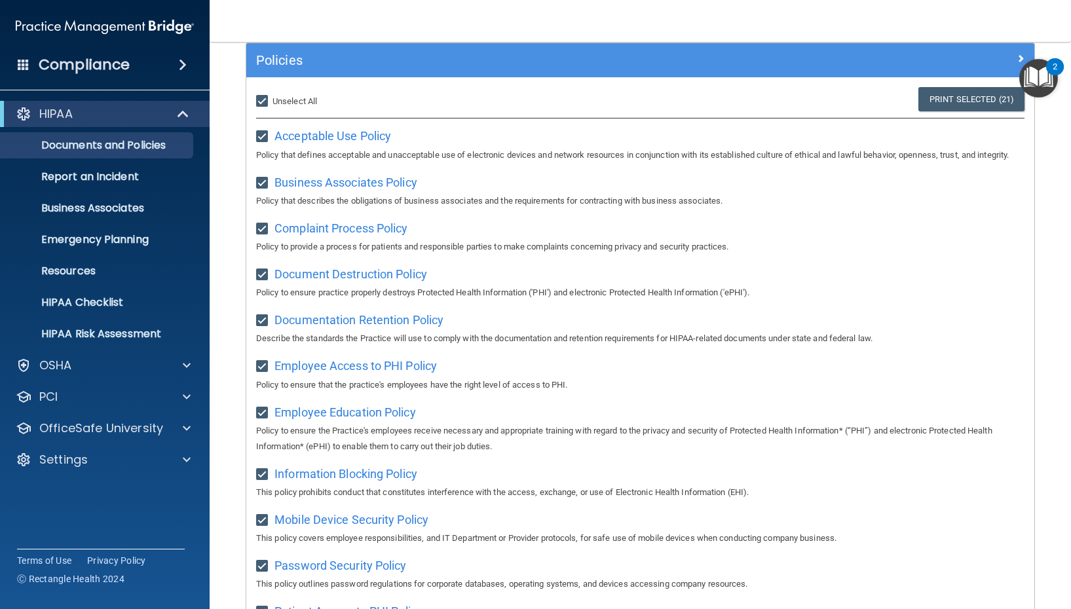
scroll to position [159, 0]
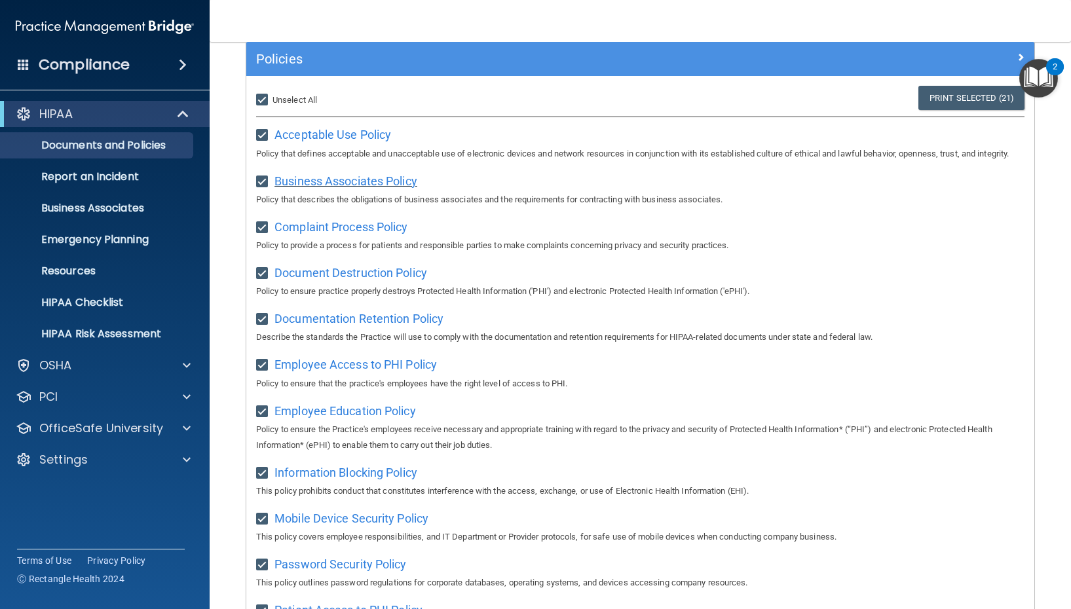
click at [342, 179] on span "Business Associates Policy" at bounding box center [345, 181] width 143 height 14
click at [123, 276] on p "Resources" at bounding box center [98, 271] width 179 height 13
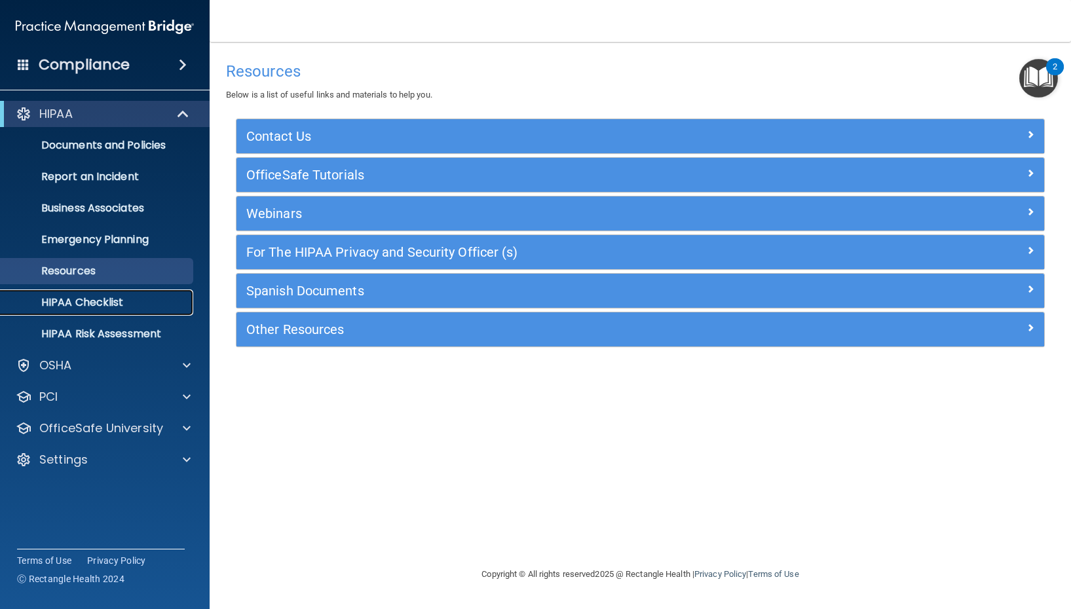
click at [108, 310] on link "HIPAA Checklist" at bounding box center [90, 302] width 206 height 26
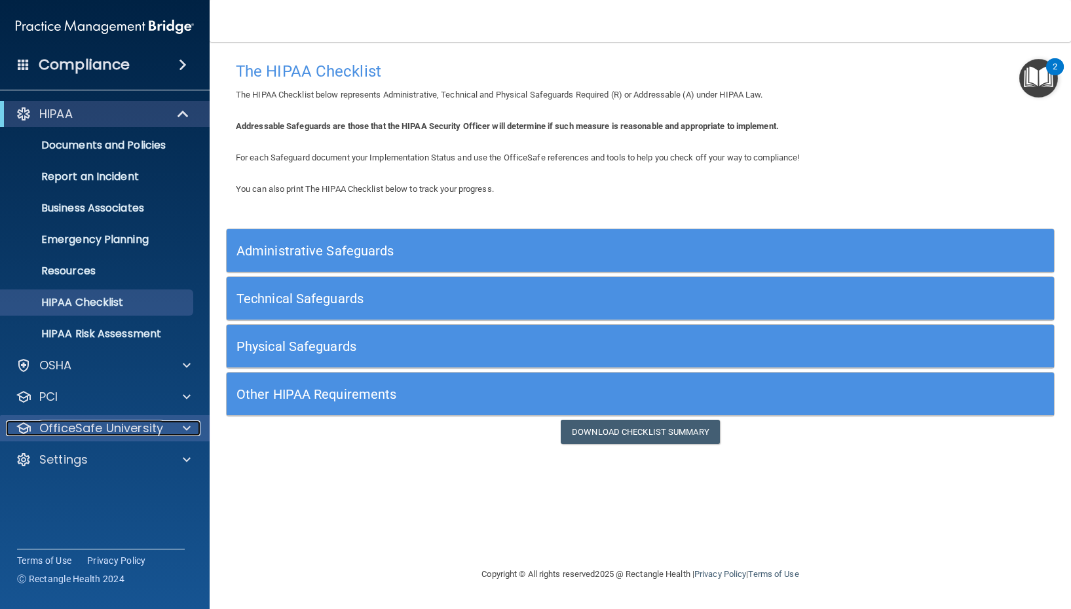
click at [97, 423] on p "OfficeSafe University" at bounding box center [101, 428] width 124 height 16
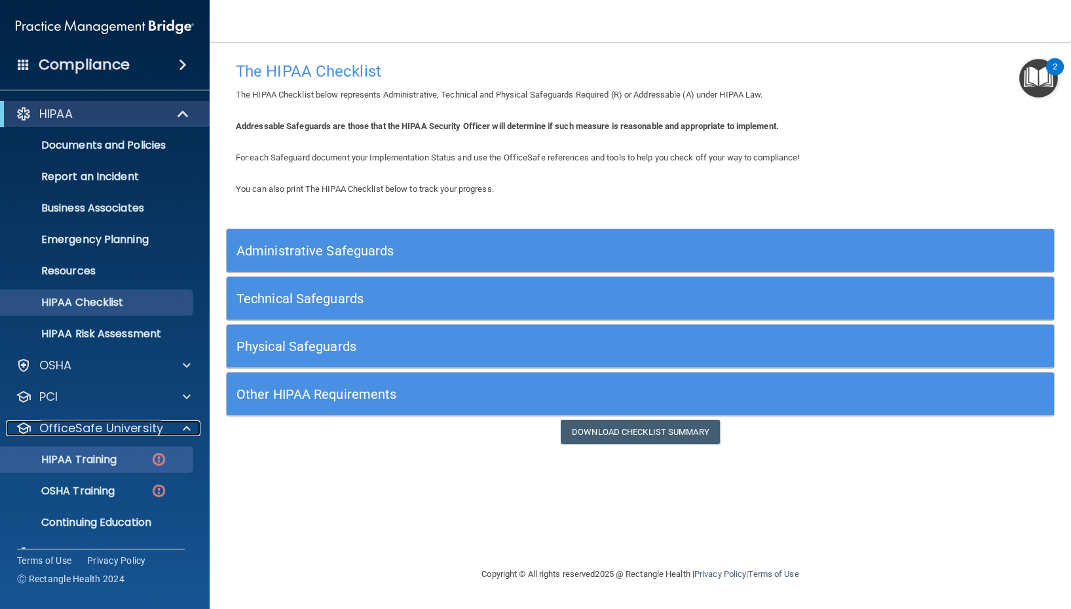
scroll to position [8, 0]
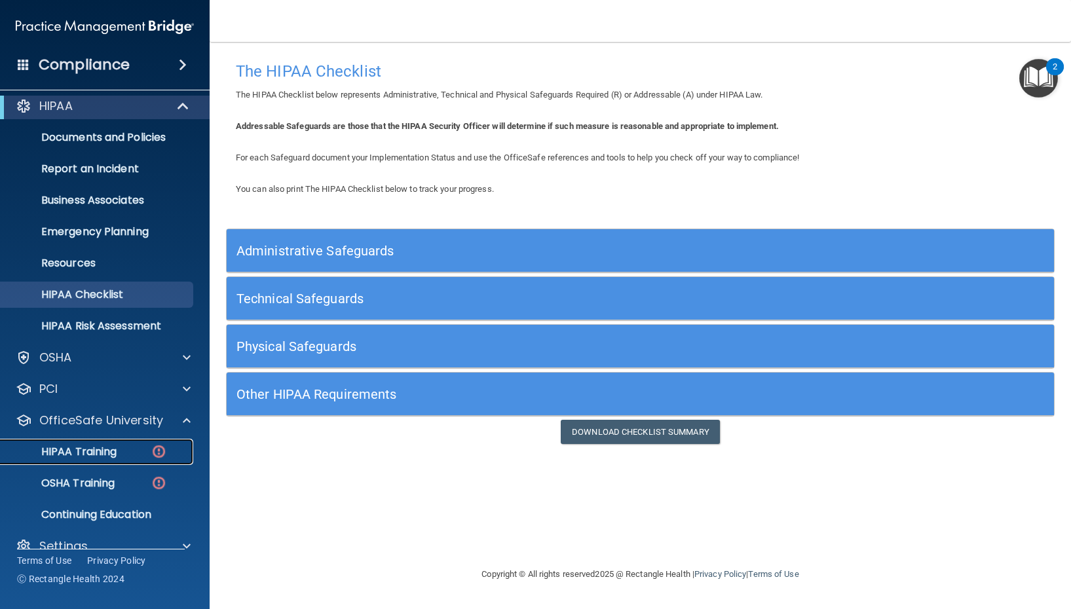
click at [97, 458] on p "HIPAA Training" at bounding box center [63, 451] width 108 height 13
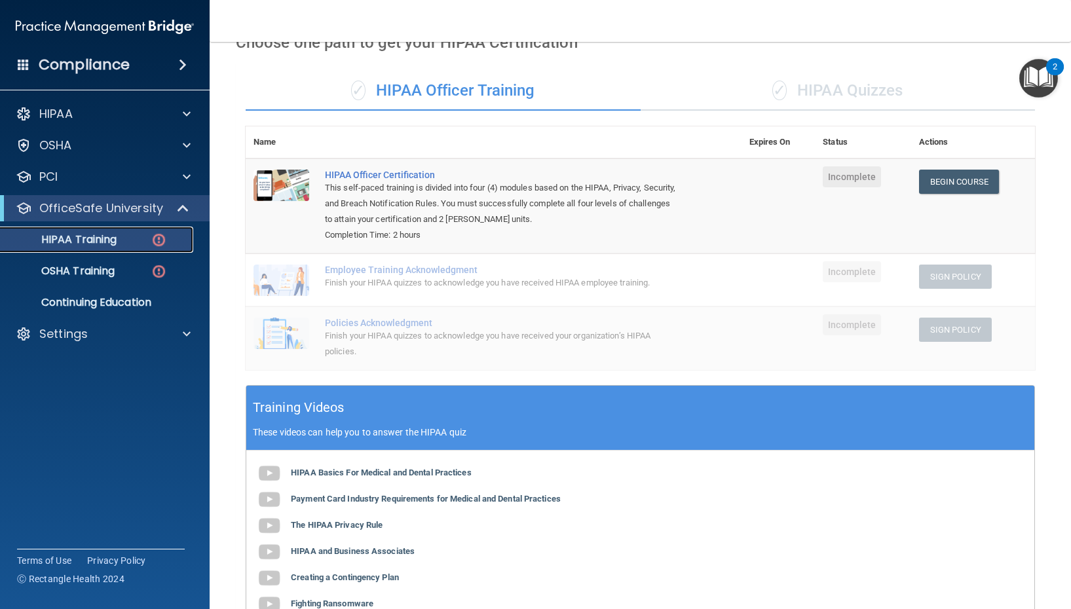
scroll to position [46, 0]
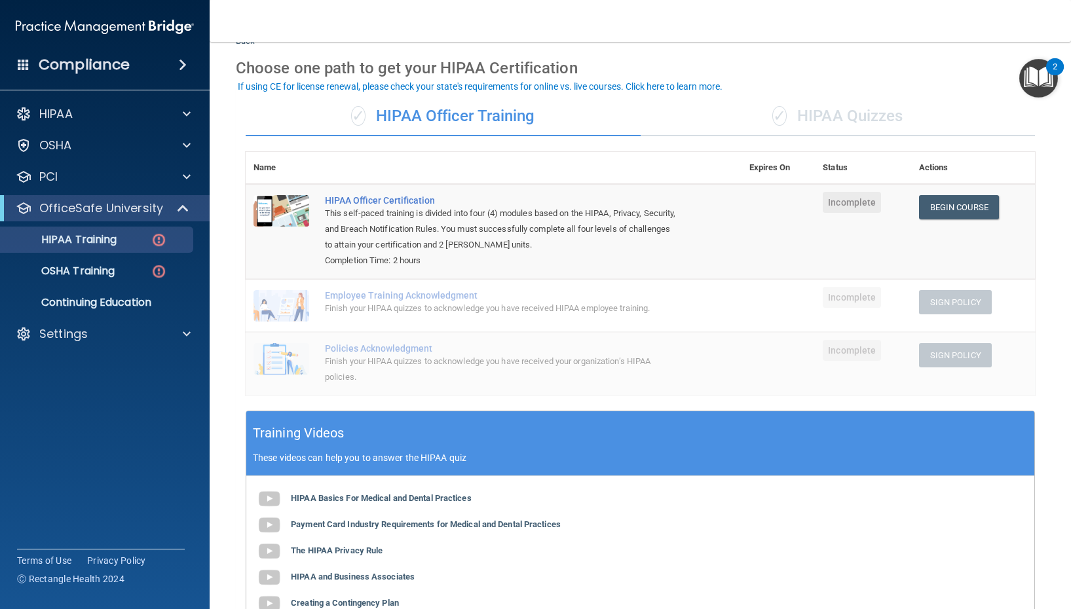
click at [824, 116] on div "✓ HIPAA Quizzes" at bounding box center [837, 116] width 395 height 39
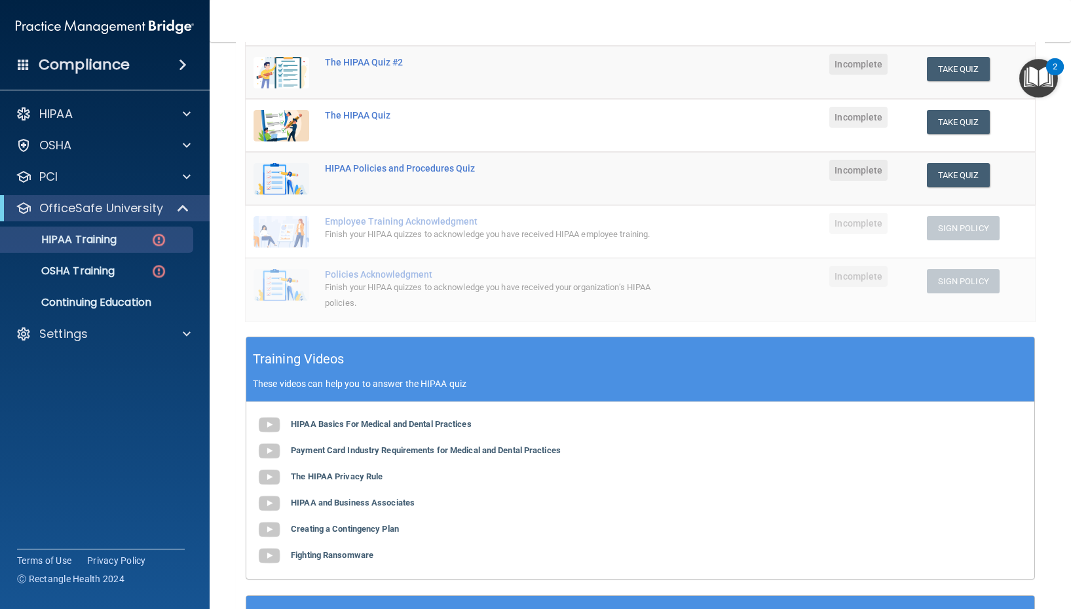
scroll to position [184, 0]
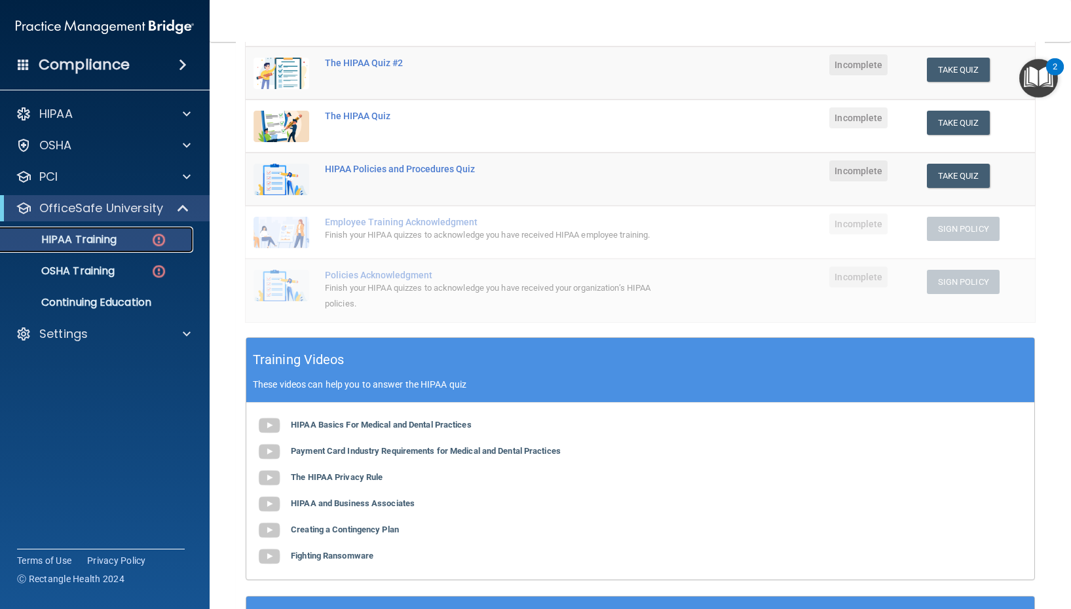
click at [72, 244] on p "HIPAA Training" at bounding box center [63, 239] width 108 height 13
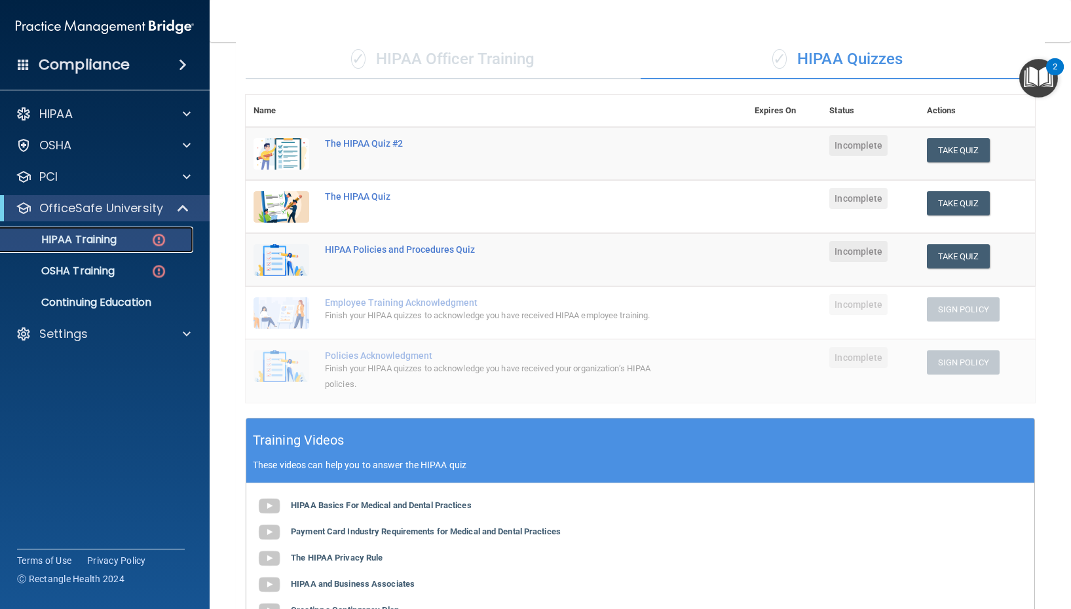
scroll to position [0, 0]
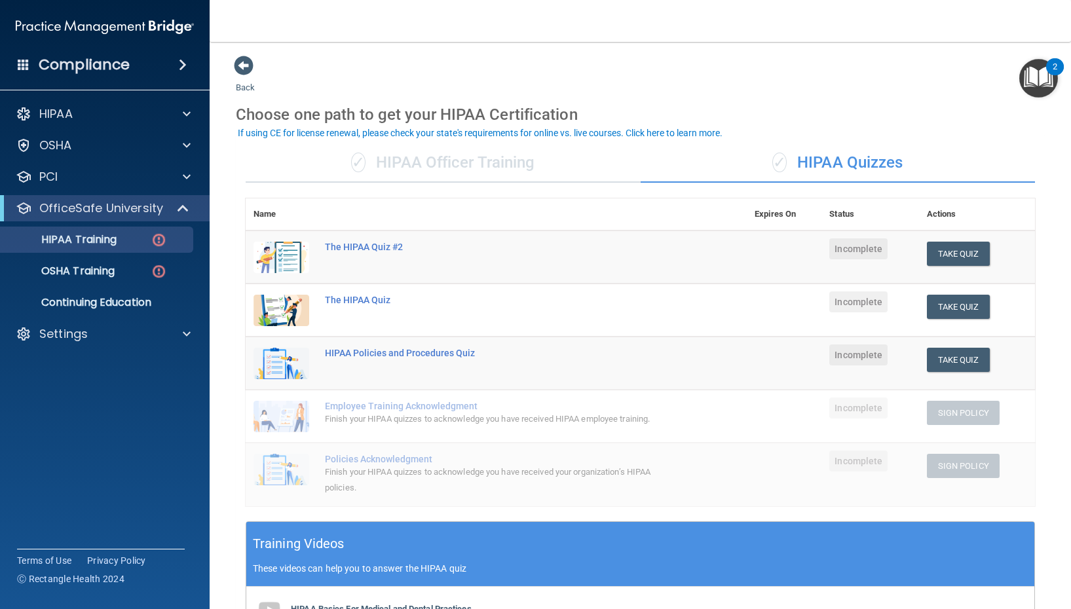
click at [381, 162] on div "✓ HIPAA Officer Training" at bounding box center [443, 162] width 395 height 39
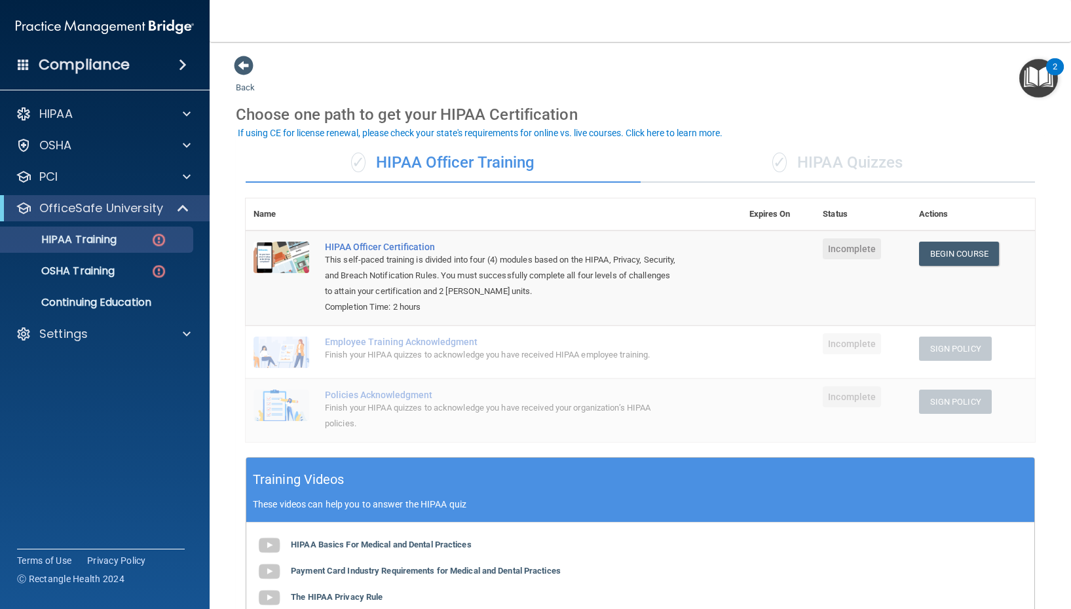
click at [831, 155] on div "✓ HIPAA Quizzes" at bounding box center [837, 162] width 395 height 39
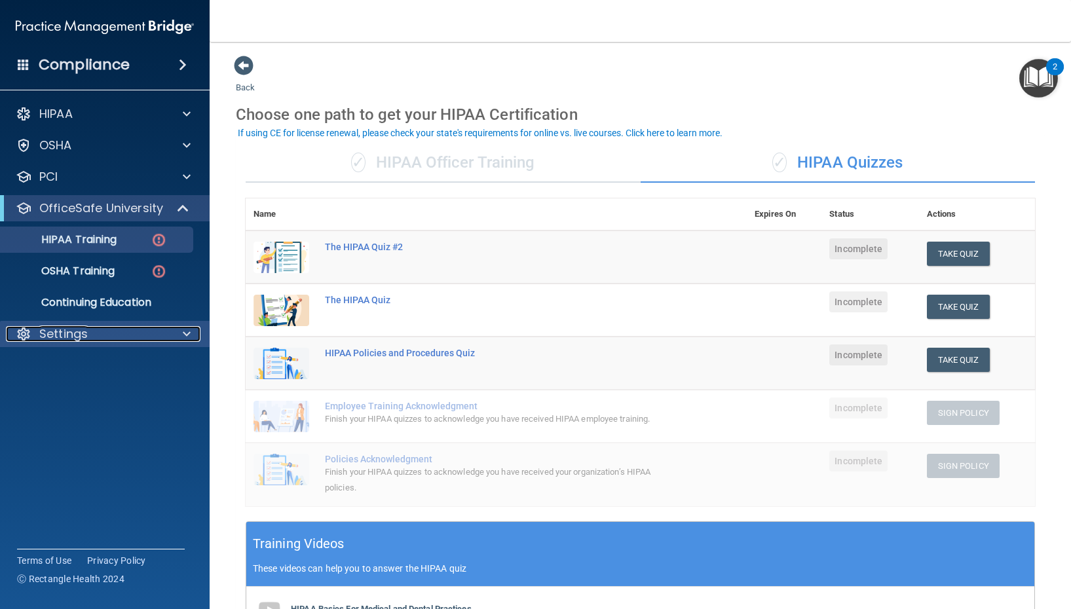
click at [99, 330] on div "Settings" at bounding box center [87, 334] width 162 height 16
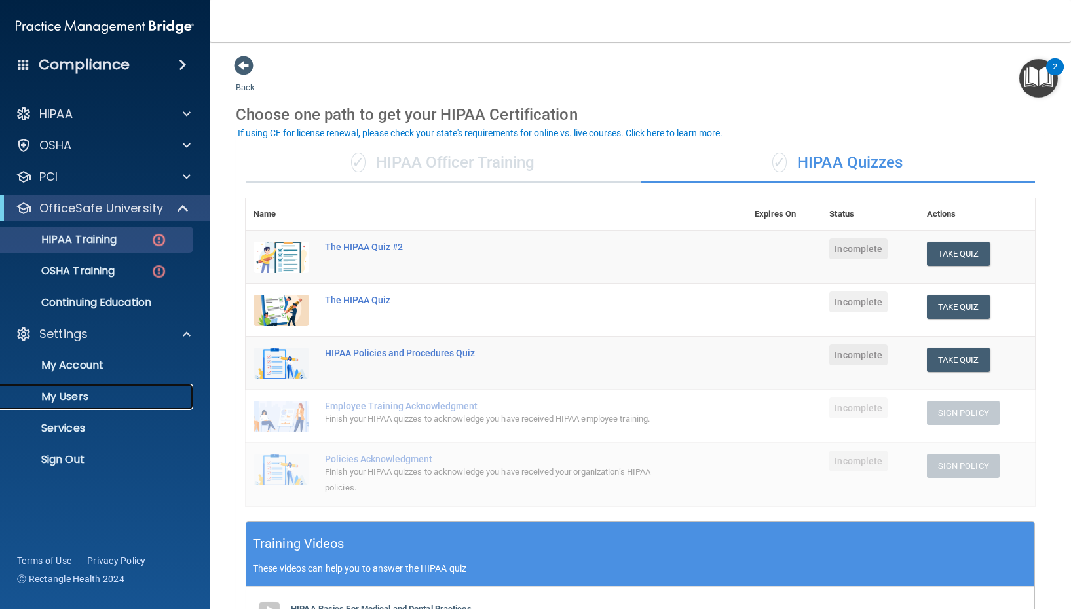
click at [72, 390] on p "My Users" at bounding box center [98, 396] width 179 height 13
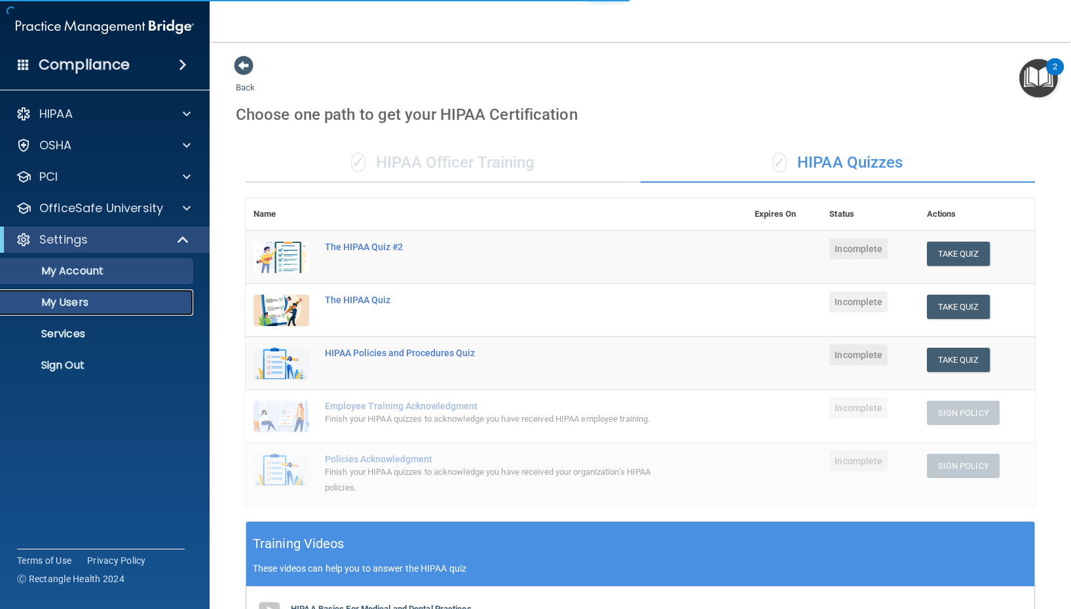
select select "20"
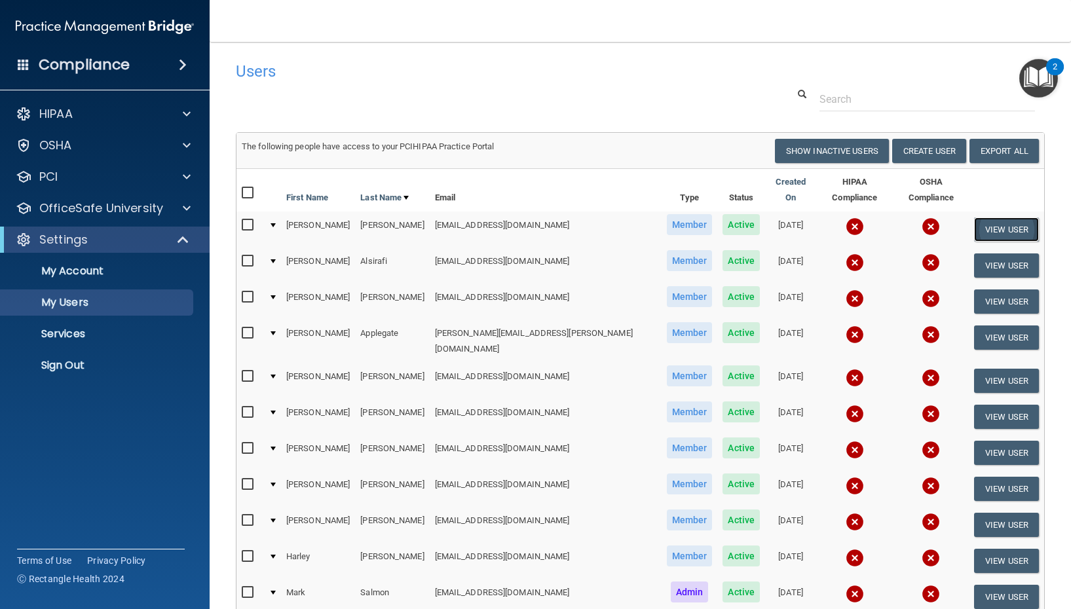
click at [984, 226] on button "View User" at bounding box center [1006, 229] width 65 height 24
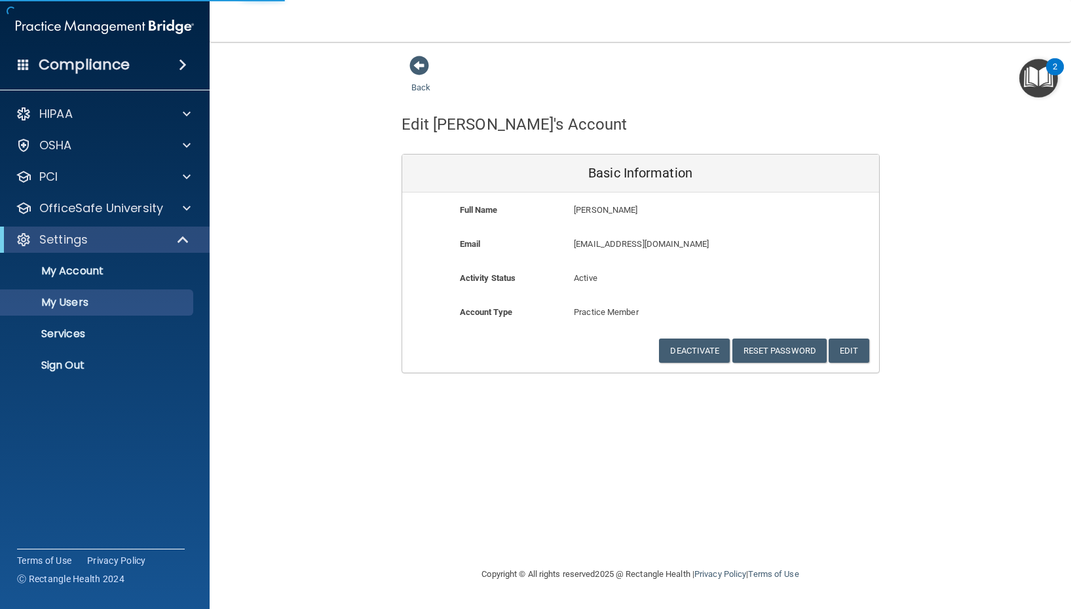
select select "20"
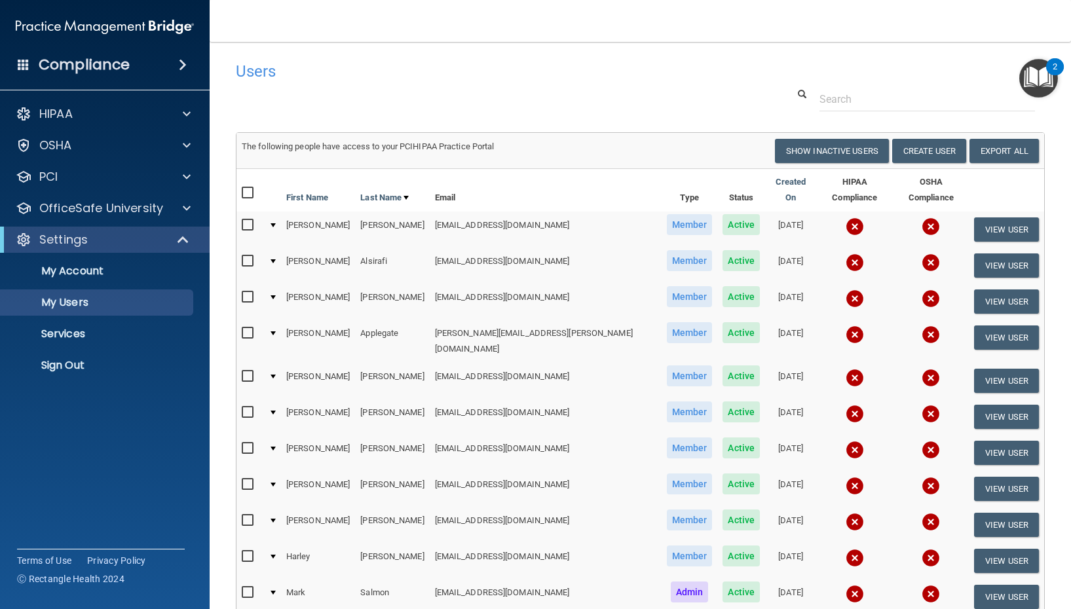
click at [845, 217] on img at bounding box center [854, 226] width 18 height 18
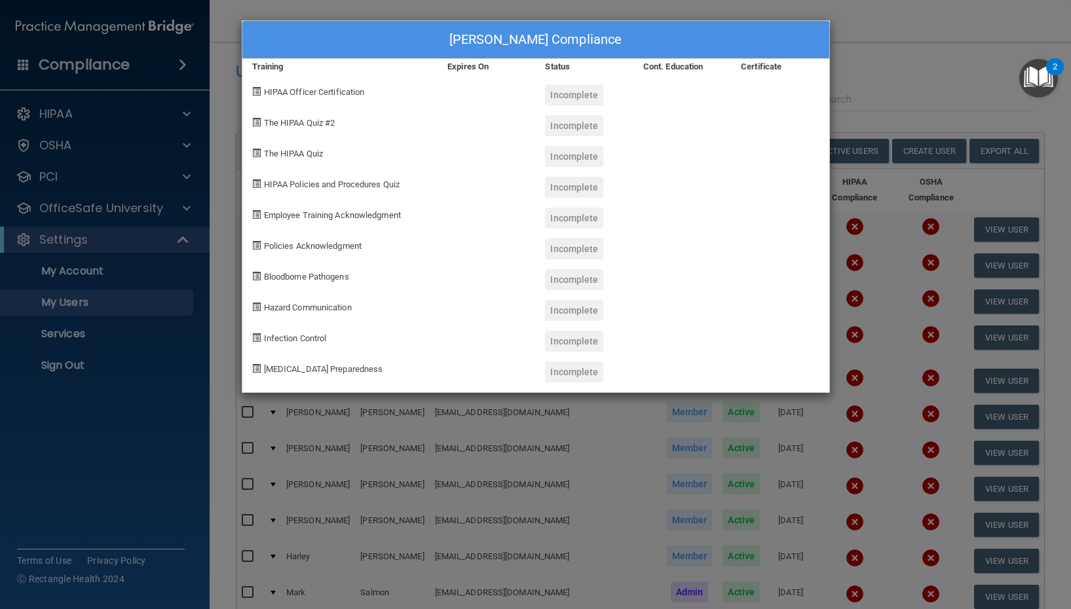
click at [915, 102] on div "[PERSON_NAME] Compliance Training Expires On Status Cont. Education Certificate…" at bounding box center [535, 304] width 1071 height 609
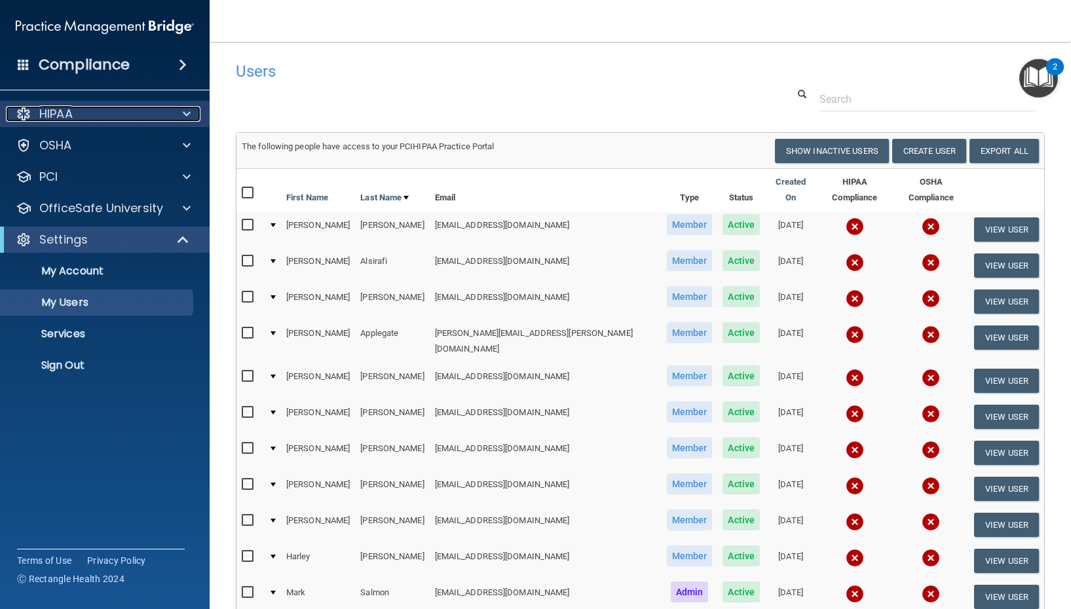
click at [173, 120] on div at bounding box center [184, 114] width 33 height 16
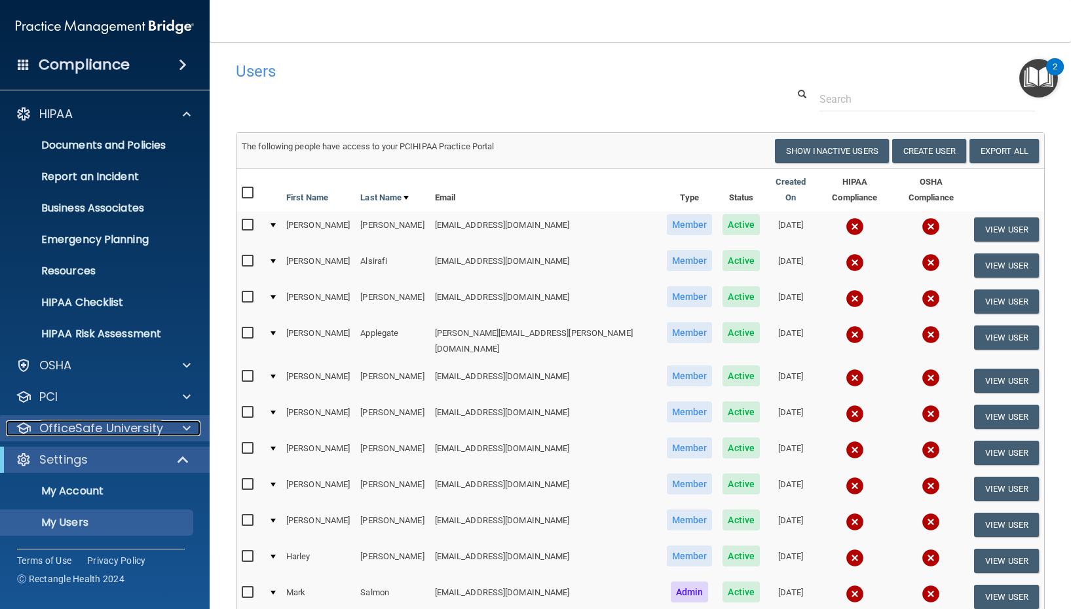
click at [81, 434] on p "OfficeSafe University" at bounding box center [101, 428] width 124 height 16
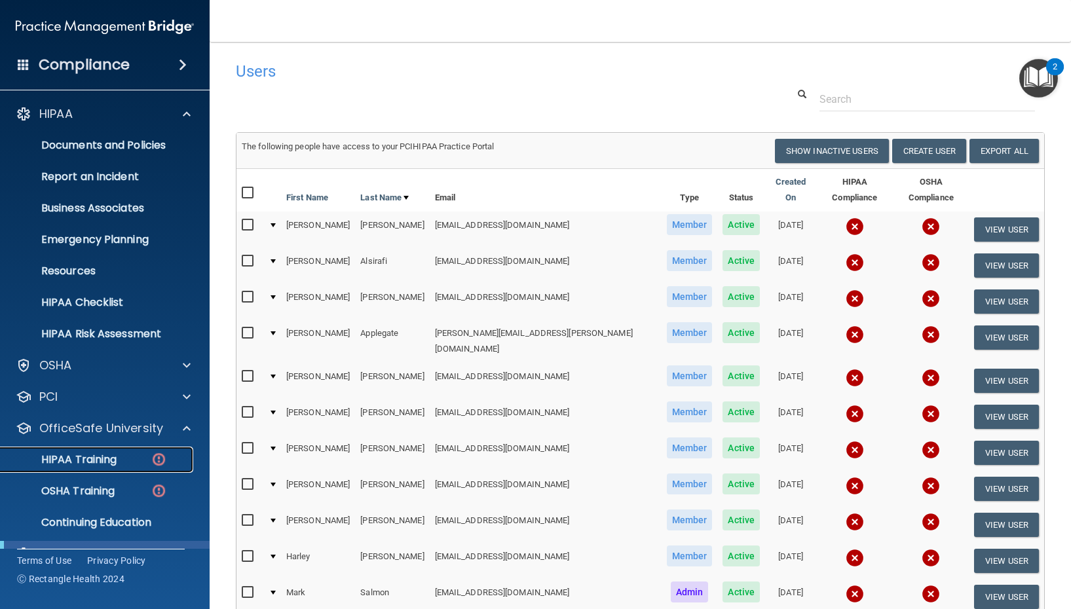
click at [73, 462] on p "HIPAA Training" at bounding box center [63, 459] width 108 height 13
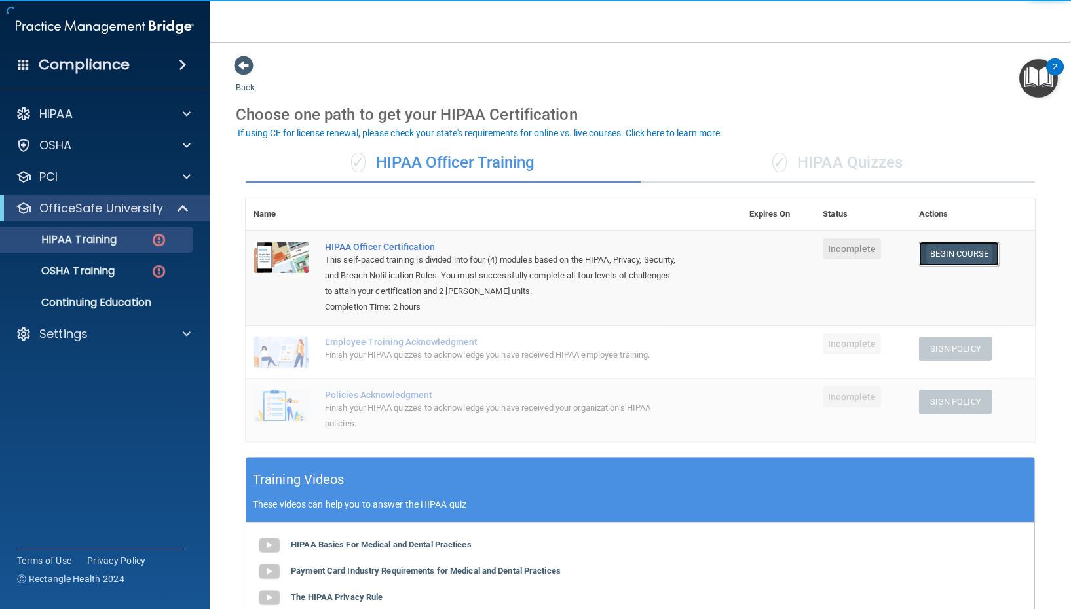
click at [941, 257] on link "Begin Course" at bounding box center [959, 254] width 80 height 24
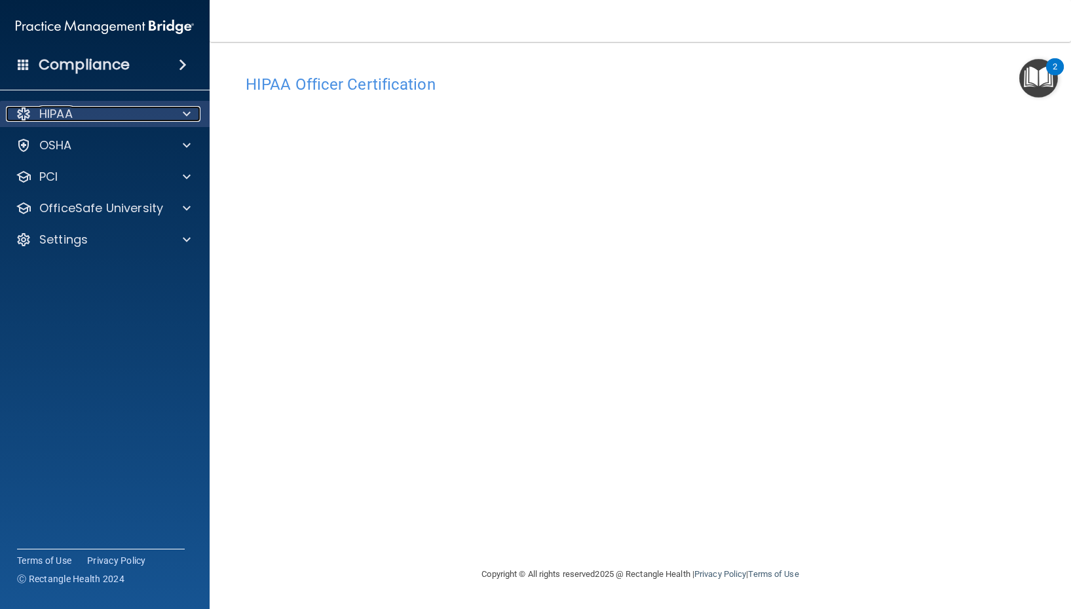
click at [190, 115] on span at bounding box center [187, 114] width 8 height 16
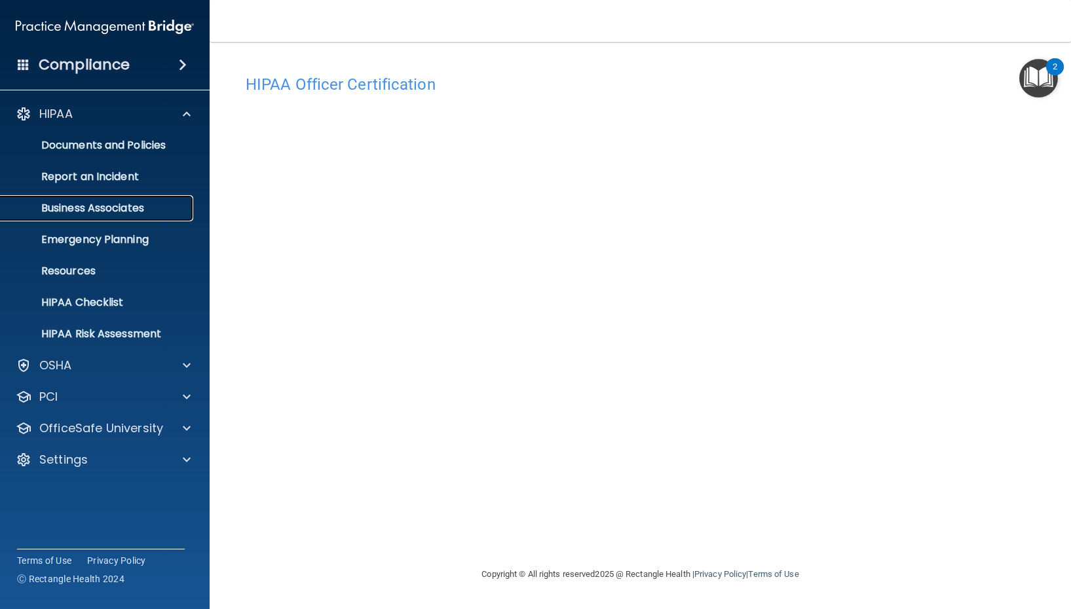
click at [88, 213] on p "Business Associates" at bounding box center [98, 208] width 179 height 13
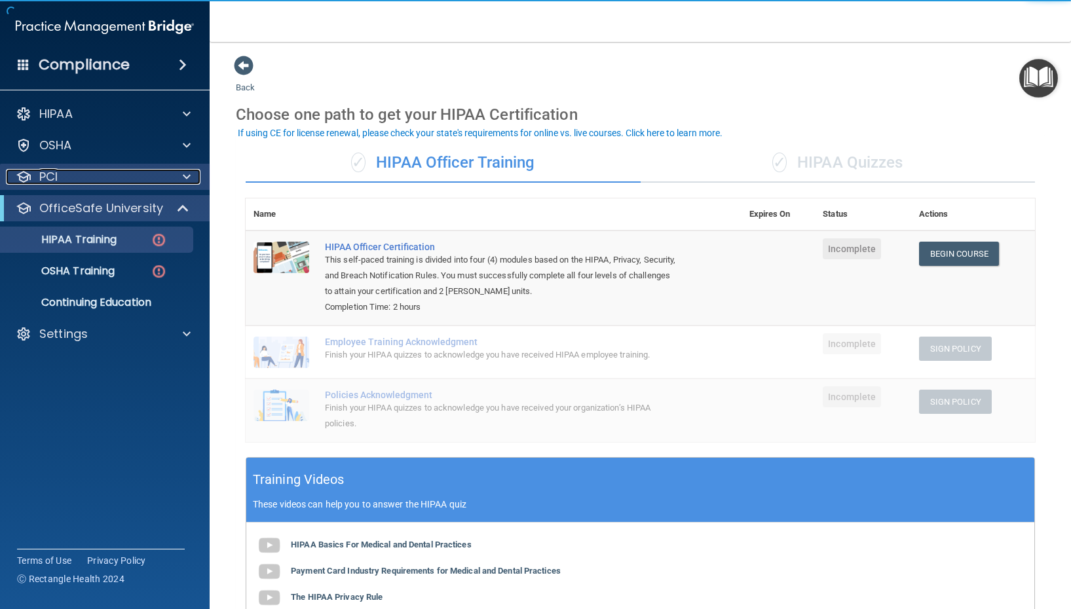
click at [117, 179] on div "PCI" at bounding box center [87, 177] width 162 height 16
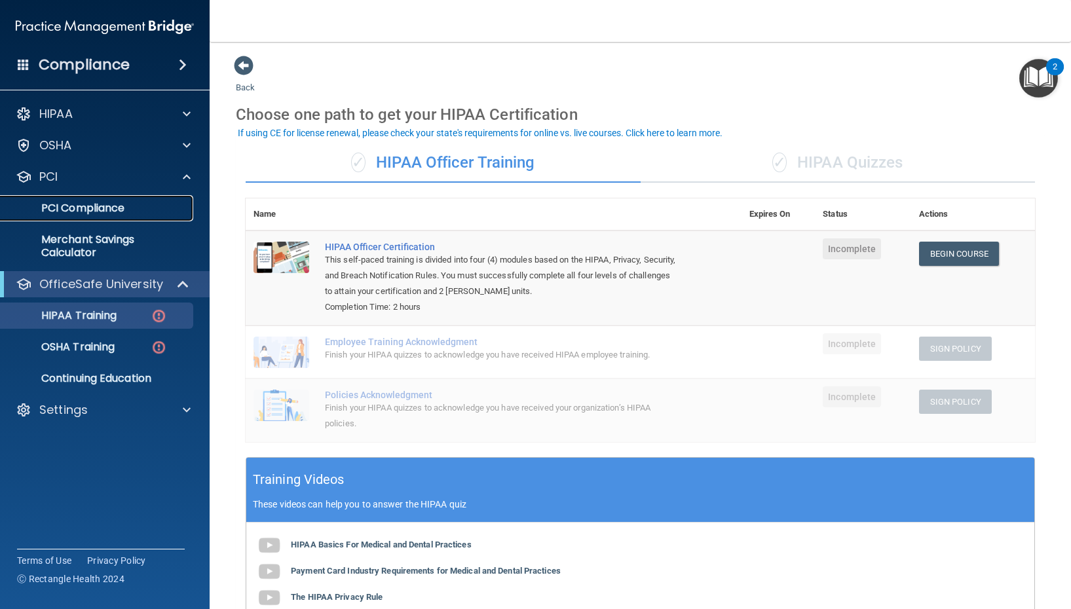
click at [126, 211] on p "PCI Compliance" at bounding box center [98, 208] width 179 height 13
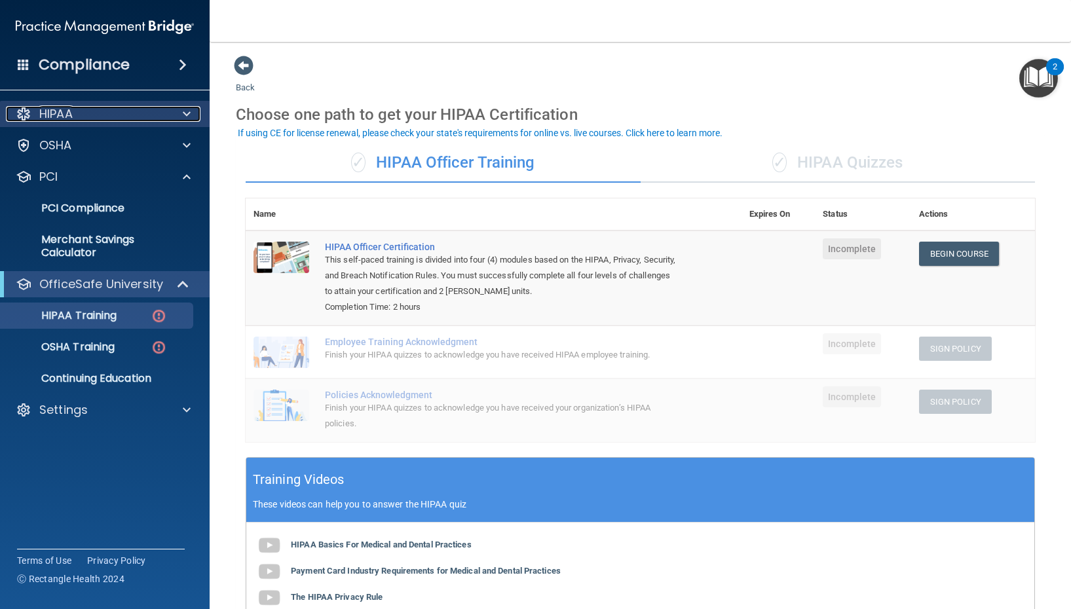
click at [186, 119] on span at bounding box center [187, 114] width 8 height 16
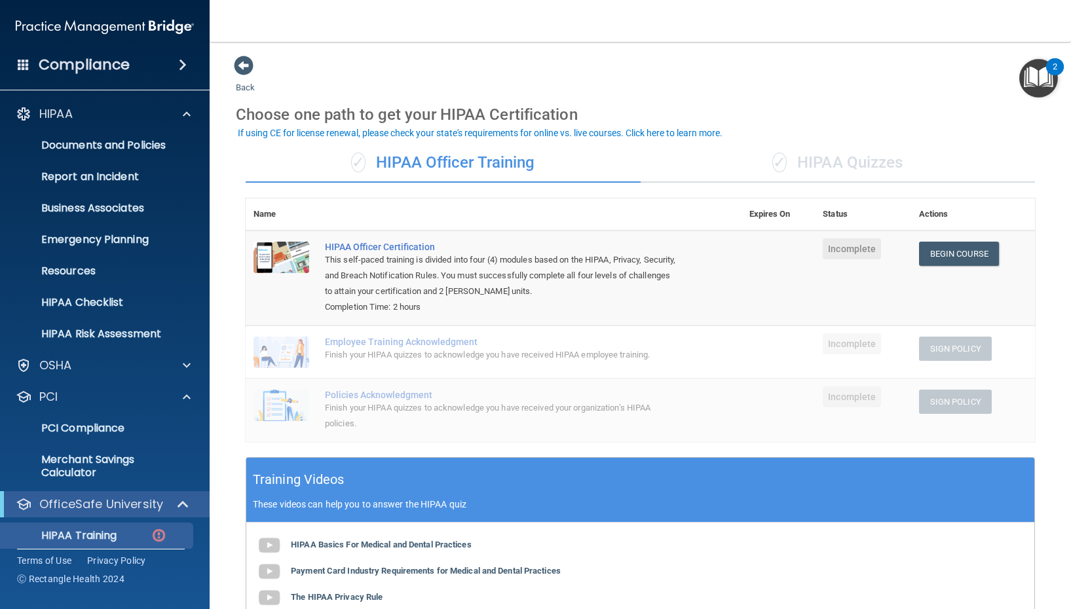
click at [565, 135] on div "If using CE for license renewal, please check your state's requirements for onl…" at bounding box center [480, 132] width 485 height 9
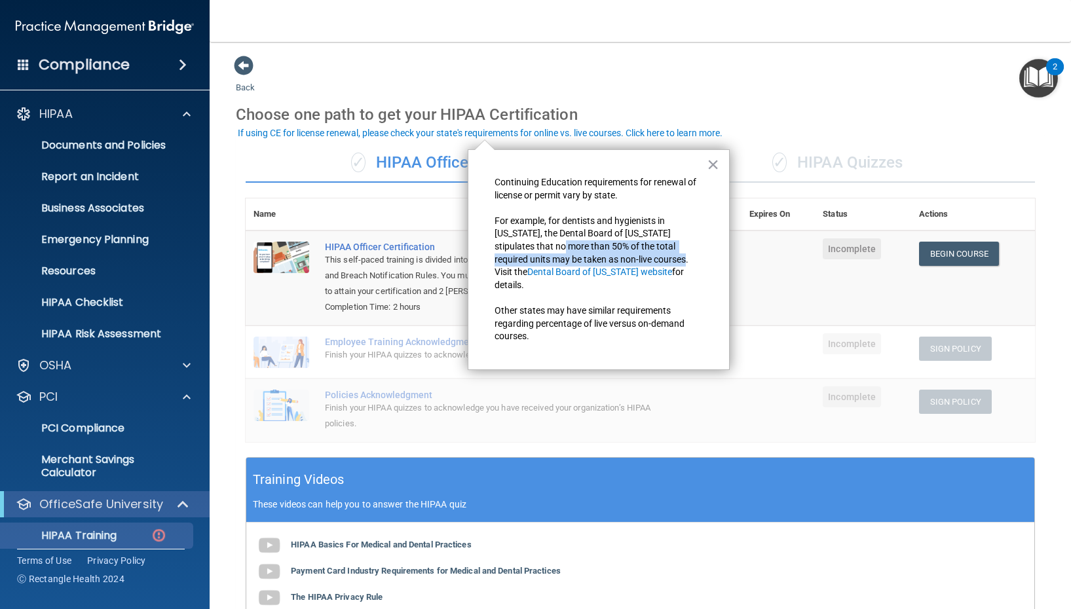
drag, startPoint x: 630, startPoint y: 262, endPoint x: 521, endPoint y: 247, distance: 109.6
click at [521, 247] on span "For example, for dentists and hygienists in California, the Dental Board of Cal…" at bounding box center [592, 246] width 196 height 62
click at [573, 251] on span "For example, for dentists and hygienists in California, the Dental Board of Cal…" at bounding box center [592, 246] width 196 height 62
drag, startPoint x: 639, startPoint y: 276, endPoint x: 593, endPoint y: 266, distance: 47.7
click at [593, 266] on p "For example, for dentists and hygienists in California, the Dental Board of Cal…" at bounding box center [598, 253] width 208 height 77
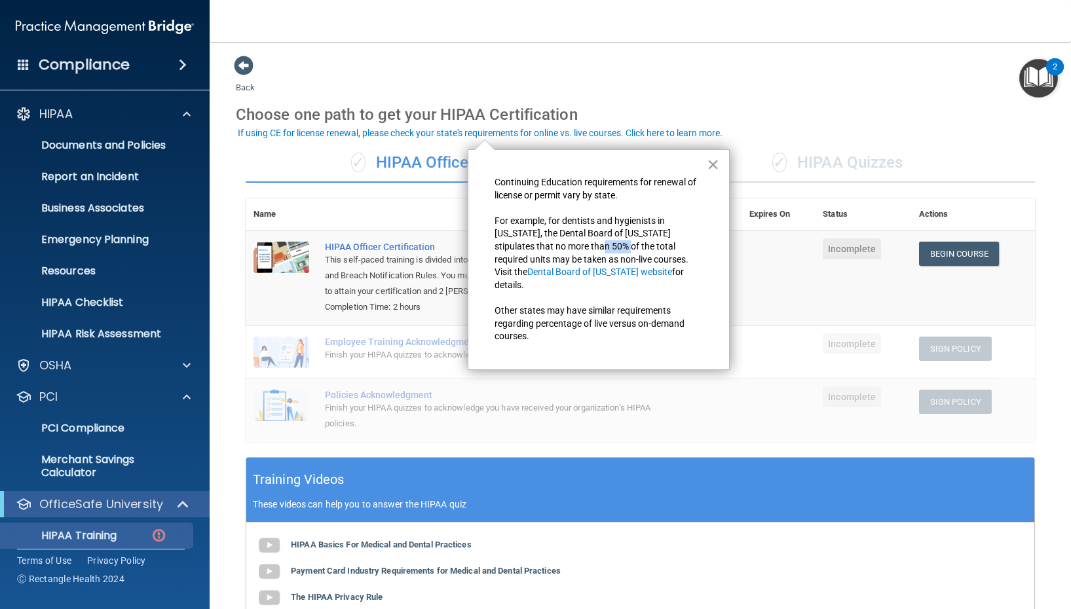
drag, startPoint x: 587, startPoint y: 242, endPoint x: 564, endPoint y: 242, distance: 23.6
click at [564, 242] on span "For example, for dentists and hygienists in California, the Dental Board of Cal…" at bounding box center [592, 246] width 196 height 62
click at [606, 238] on span "For example, for dentists and hygienists in California, the Dental Board of Cal…" at bounding box center [592, 246] width 196 height 62
click at [716, 166] on button "×" at bounding box center [712, 164] width 12 height 21
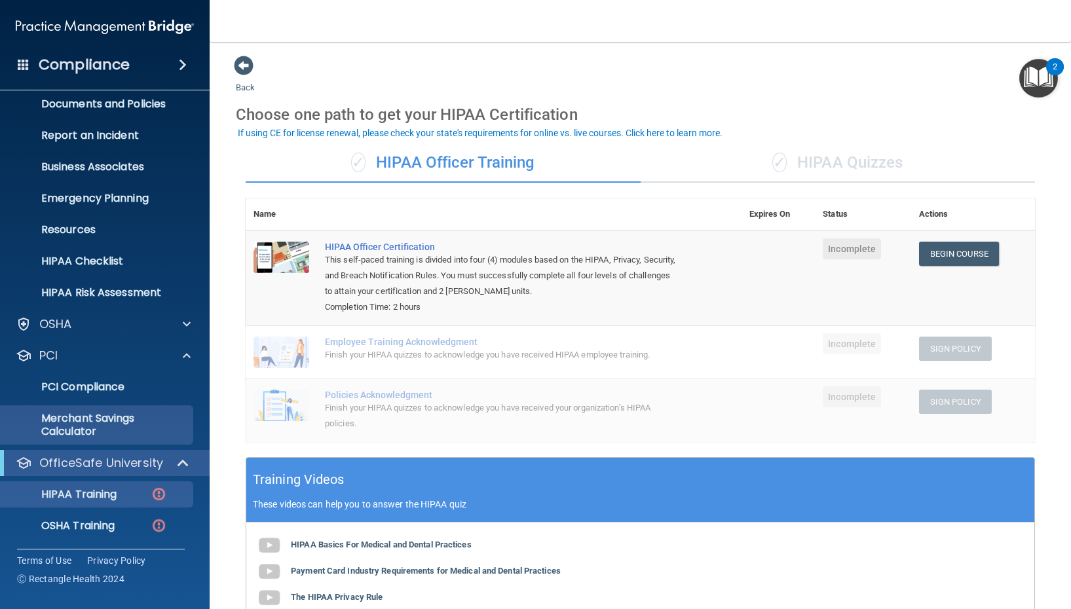
scroll to position [81, 0]
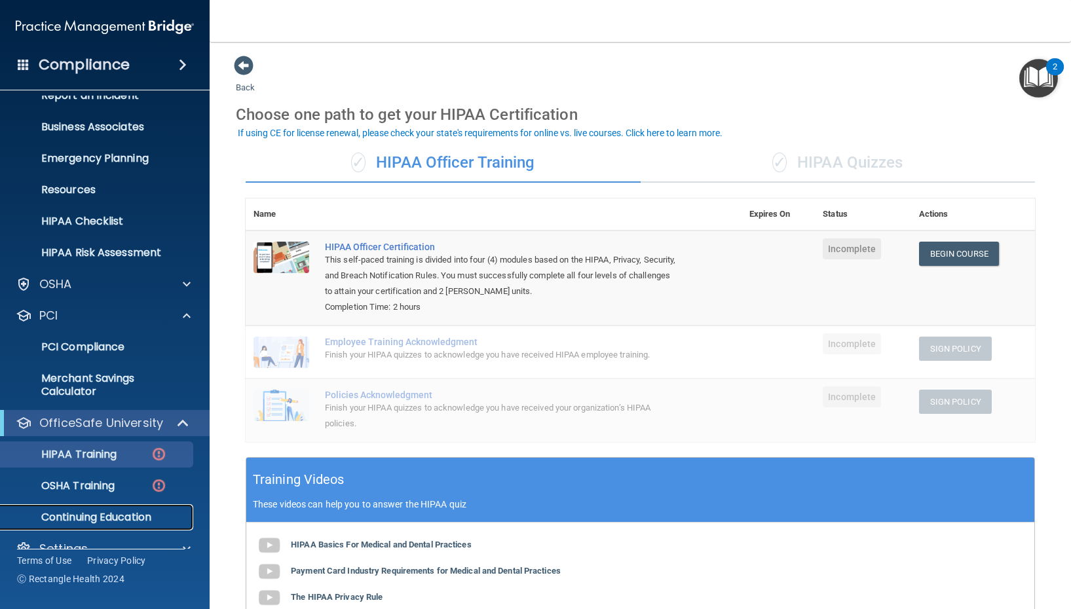
click at [113, 522] on p "Continuing Education" at bounding box center [98, 517] width 179 height 13
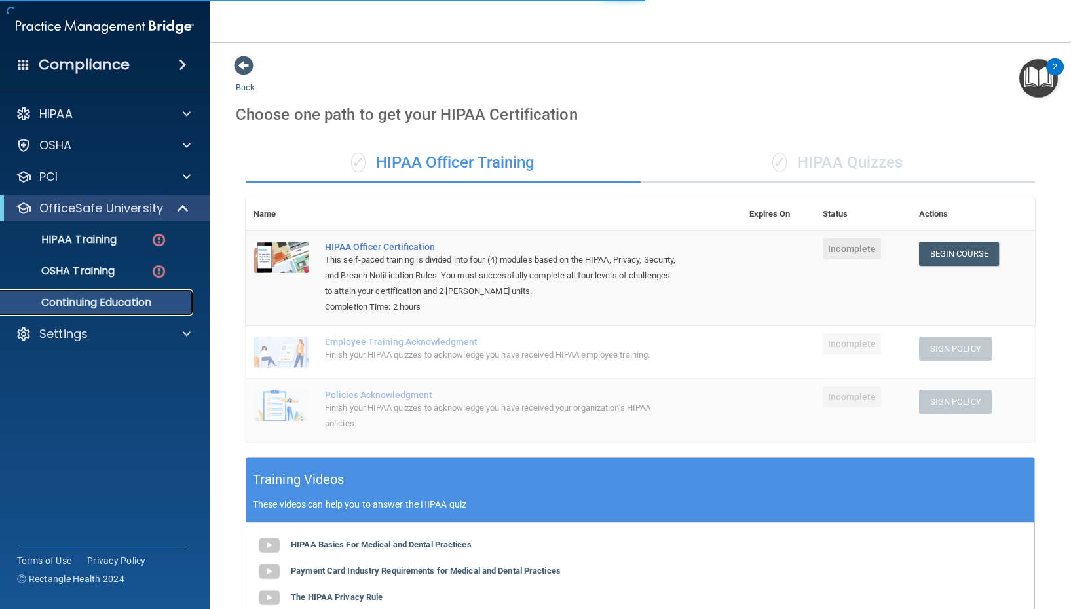
click at [117, 301] on p "Continuing Education" at bounding box center [98, 302] width 179 height 13
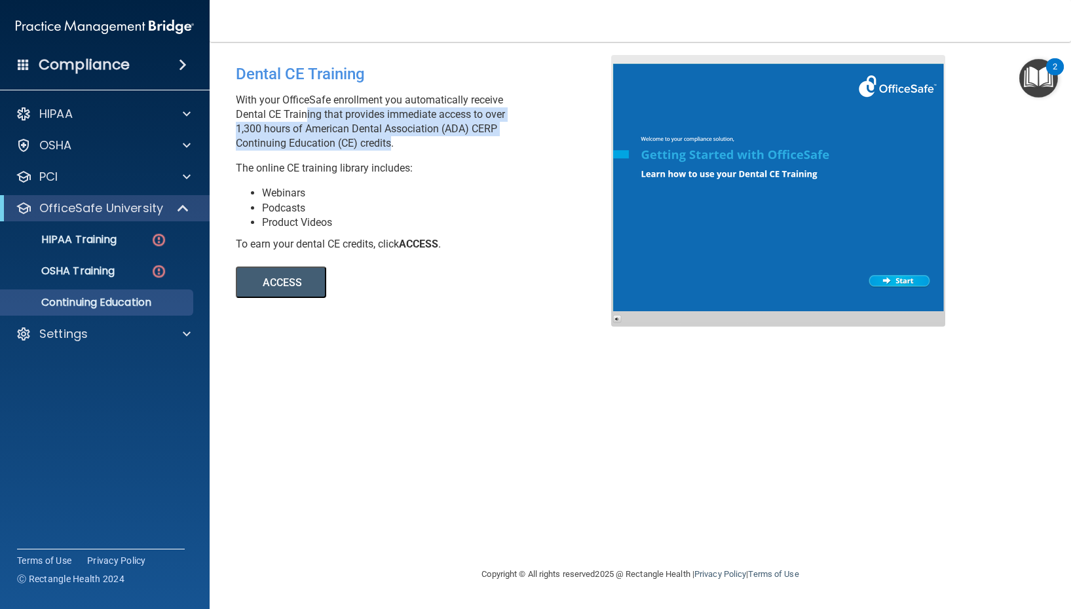
drag, startPoint x: 387, startPoint y: 150, endPoint x: 302, endPoint y: 116, distance: 91.7
click at [302, 115] on p "With your OfficeSafe enrollment you automatically receive Dental CE Training th…" at bounding box center [428, 122] width 385 height 58
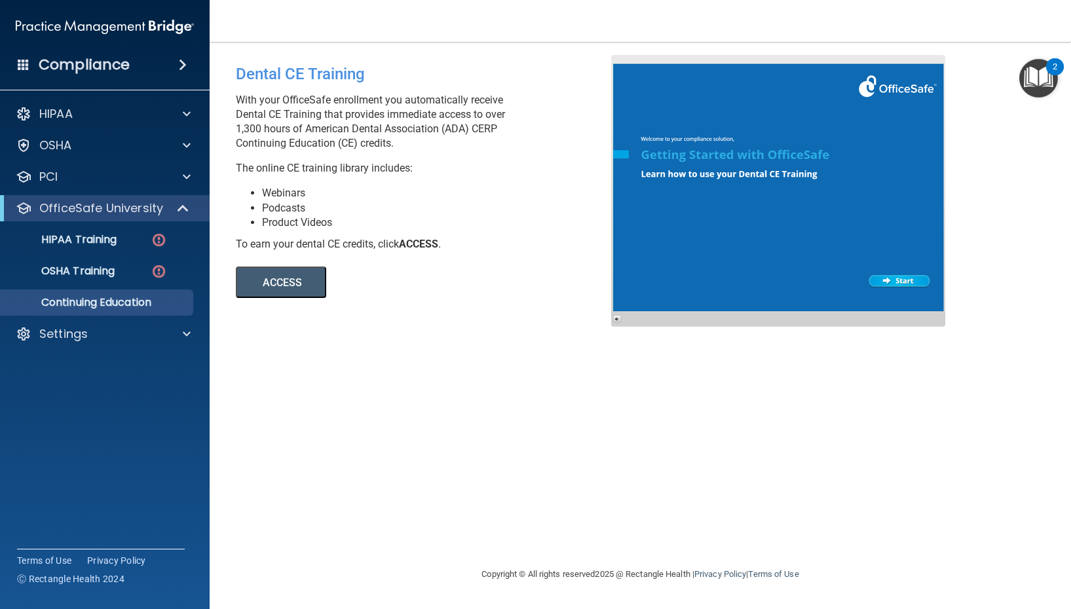
click at [277, 117] on p "With your OfficeSafe enrollment you automatically receive Dental CE Training th…" at bounding box center [428, 122] width 385 height 58
drag, startPoint x: 351, startPoint y: 130, endPoint x: 380, endPoint y: 130, distance: 28.8
click at [376, 130] on p "With your OfficeSafe enrollment you automatically receive Dental CE Training th…" at bounding box center [428, 122] width 385 height 58
click at [327, 174] on p "The online CE training library includes:" at bounding box center [428, 168] width 385 height 14
drag, startPoint x: 346, startPoint y: 217, endPoint x: 324, endPoint y: 215, distance: 22.3
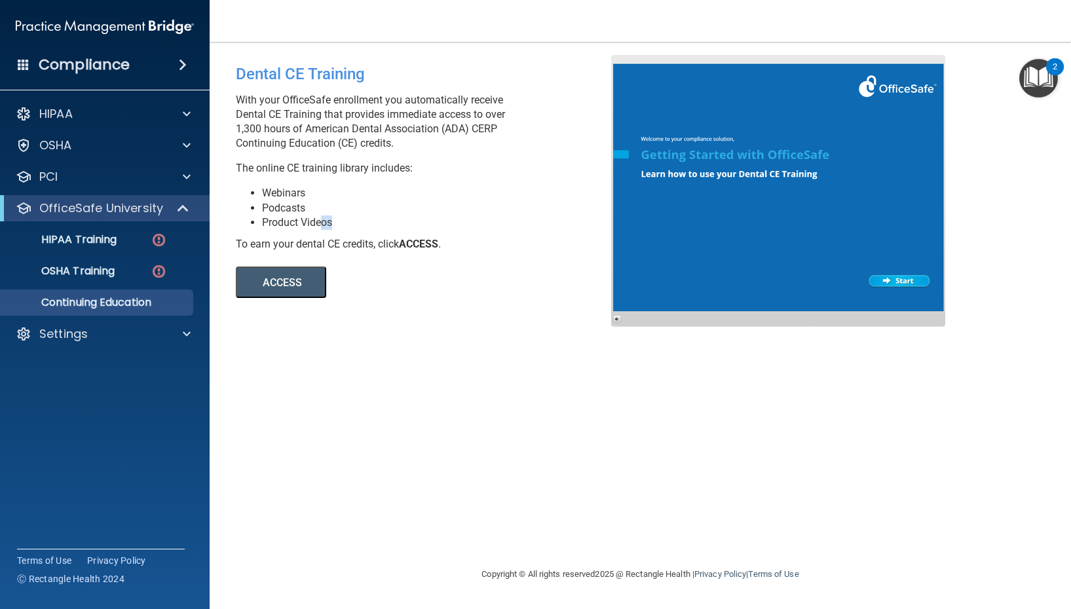
click at [324, 215] on li "Product Videos" at bounding box center [441, 222] width 359 height 14
click at [377, 232] on div "Dental CE Training With your OfficeSafe enrollment you automatically receive De…" at bounding box center [428, 176] width 405 height 243
drag, startPoint x: 443, startPoint y: 245, endPoint x: 313, endPoint y: 232, distance: 130.9
click at [313, 232] on div "Dental CE Training With your OfficeSafe enrollment you automatically receive De…" at bounding box center [428, 176] width 405 height 243
click at [289, 285] on button "ACCESS" at bounding box center [281, 281] width 90 height 31
